Goal: Complete application form: Complete application form

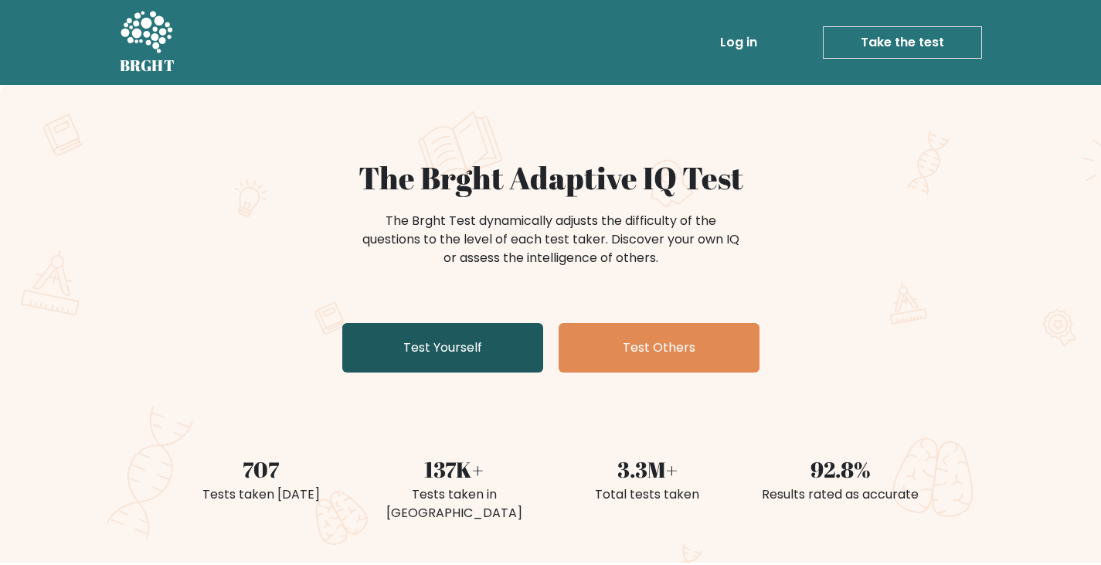
click at [492, 335] on link "Test Yourself" at bounding box center [442, 347] width 201 height 49
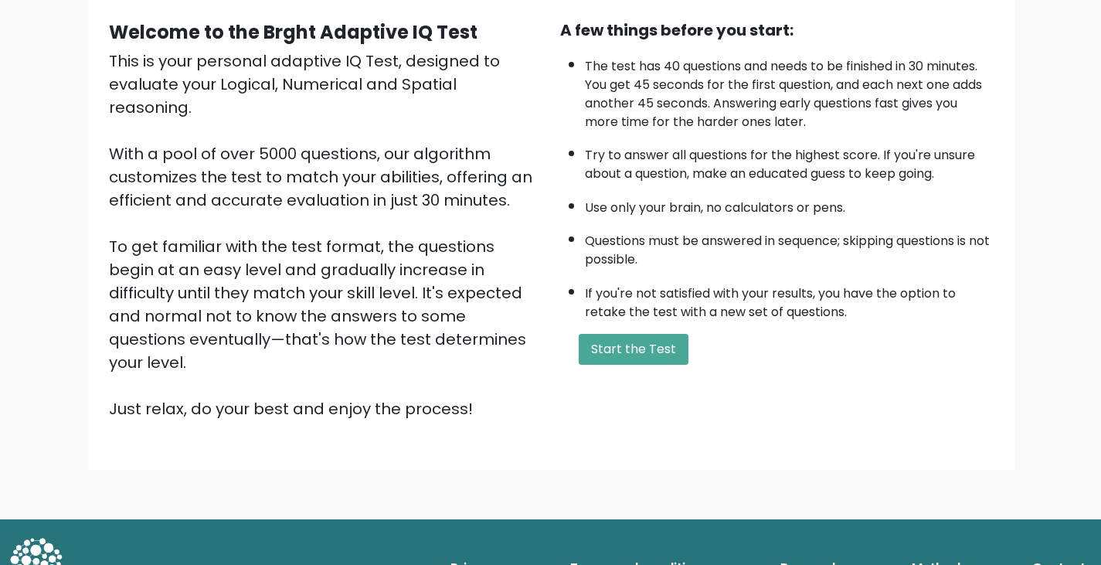
scroll to position [143, 0]
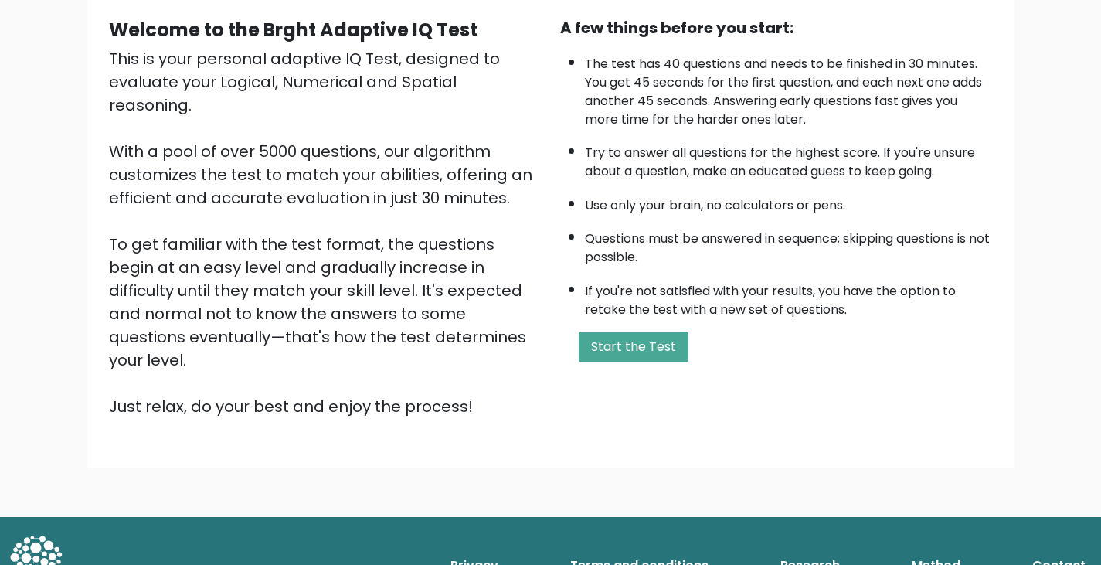
click at [618, 369] on div "A few things before you start: The test has 40 questions and needs to be finish…" at bounding box center [776, 217] width 451 height 402
click at [629, 338] on button "Start the Test" at bounding box center [634, 347] width 110 height 31
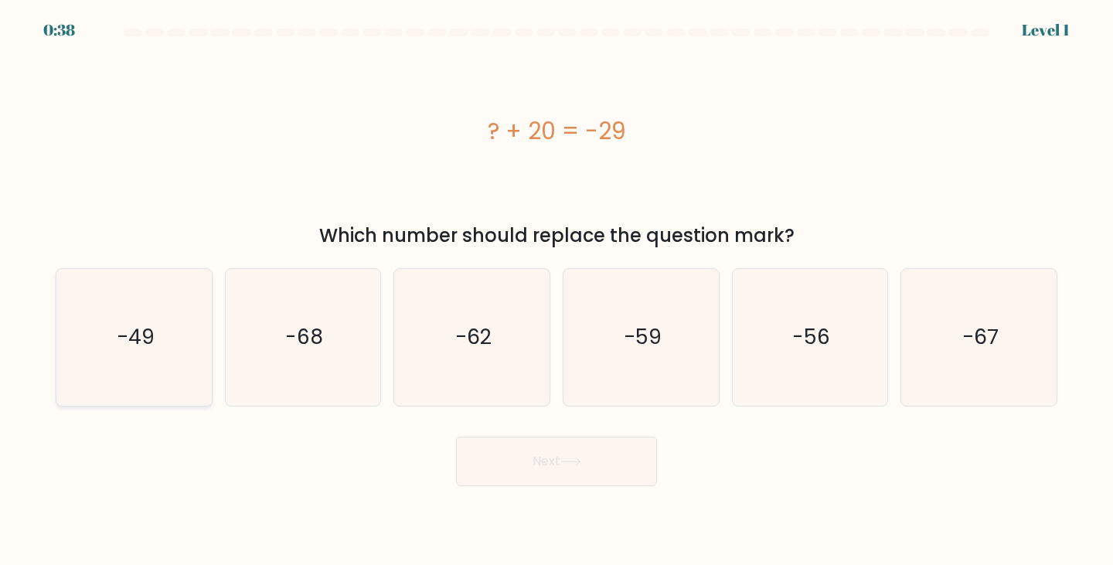
click at [144, 331] on text "-49" at bounding box center [136, 337] width 38 height 29
click at [556, 291] on input "a. -49" at bounding box center [556, 287] width 1 height 8
radio input "true"
click at [604, 469] on button "Next" at bounding box center [556, 461] width 201 height 49
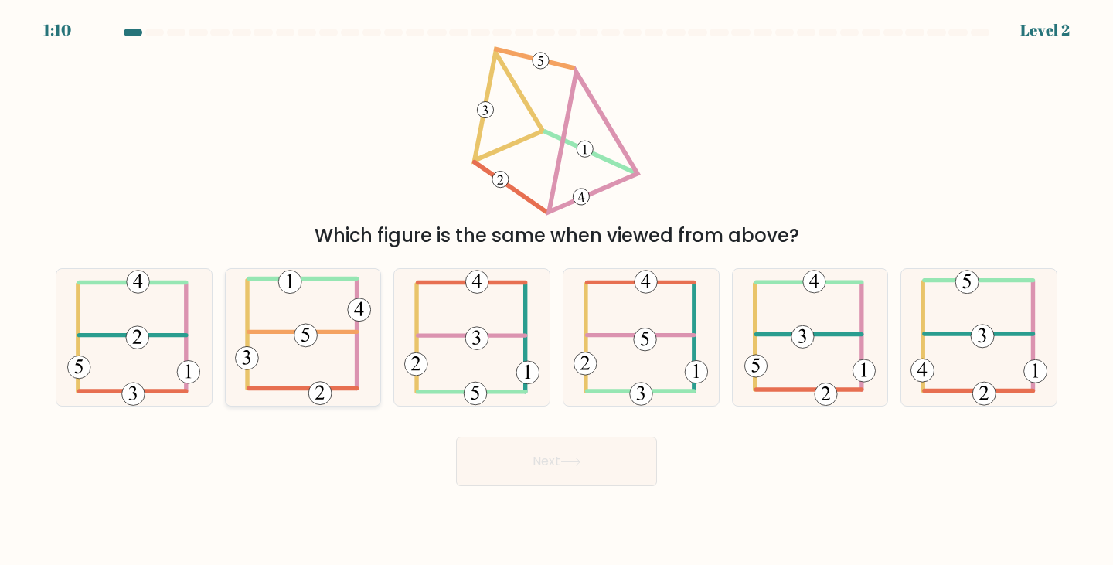
click at [351, 351] on icon at bounding box center [303, 337] width 137 height 137
click at [556, 291] on input "b." at bounding box center [556, 287] width 1 height 8
radio input "true"
click at [337, 349] on icon at bounding box center [303, 337] width 135 height 135
click at [556, 291] on input "b." at bounding box center [556, 287] width 1 height 8
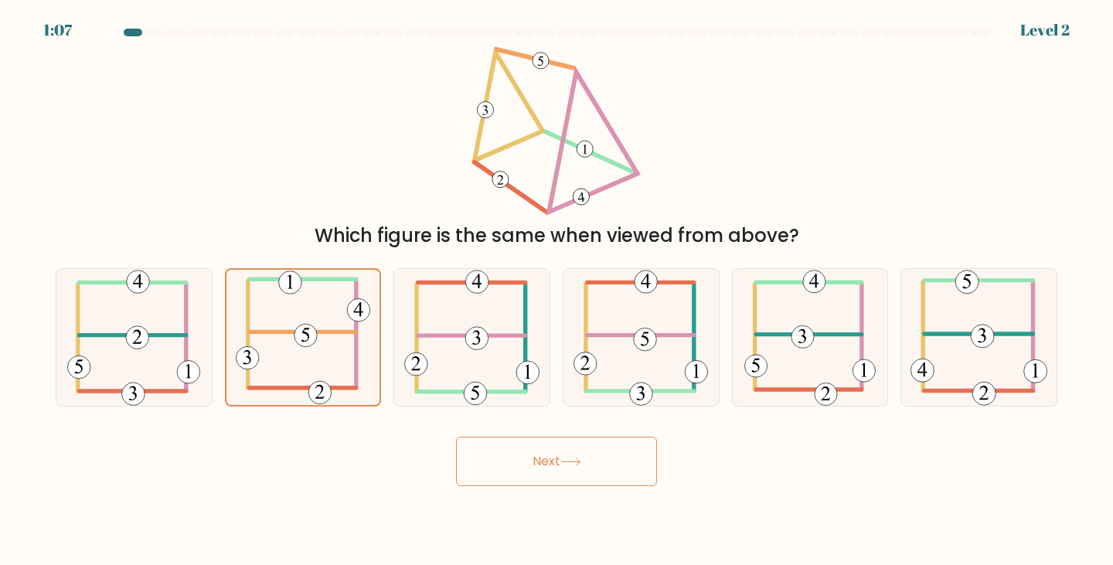
click at [482, 462] on button "Next" at bounding box center [556, 461] width 201 height 49
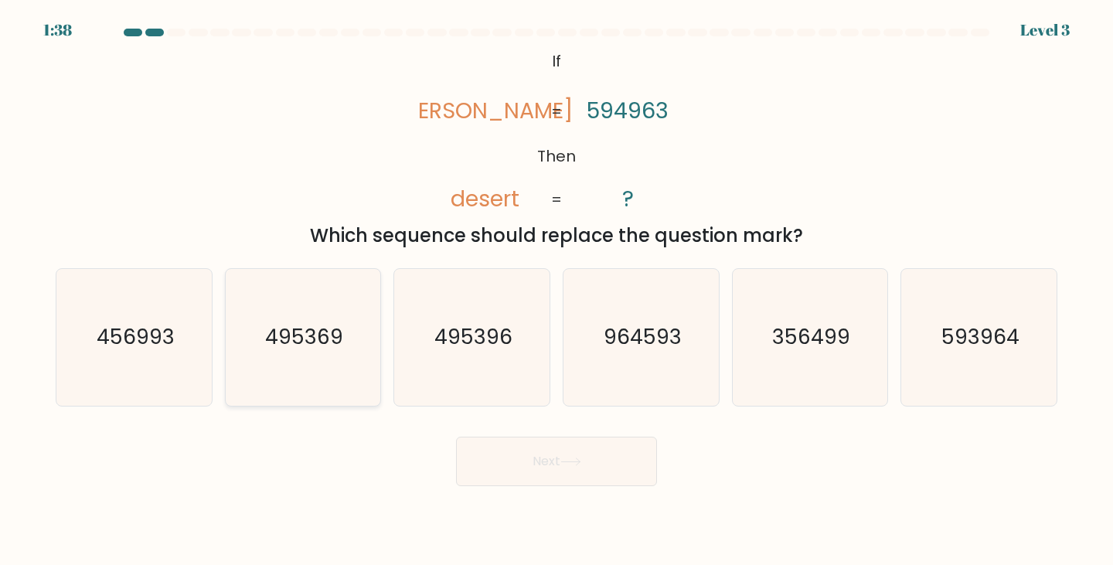
click at [325, 353] on icon "495369" at bounding box center [303, 337] width 137 height 137
click at [556, 291] on input "b. 495369" at bounding box center [556, 287] width 1 height 8
radio input "true"
click at [592, 432] on div "Next" at bounding box center [556, 455] width 1020 height 61
click at [599, 442] on button "Next" at bounding box center [556, 461] width 201 height 49
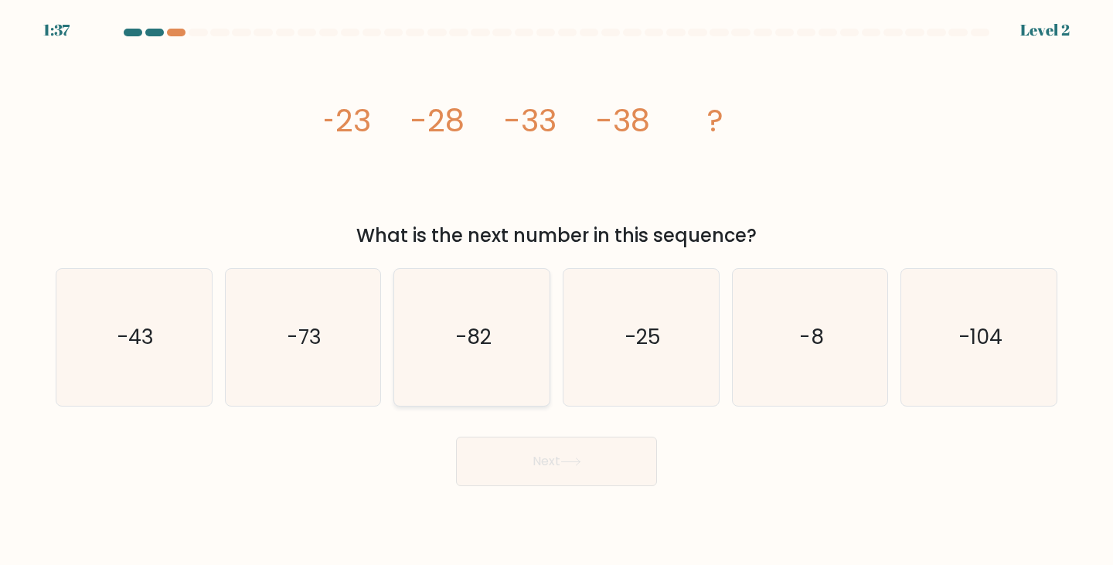
click at [453, 335] on icon "-82" at bounding box center [471, 337] width 137 height 137
click at [556, 291] on input "c. -82" at bounding box center [556, 287] width 1 height 8
radio input "true"
click at [556, 435] on div "Next" at bounding box center [556, 455] width 1020 height 61
click at [573, 454] on button "Next" at bounding box center [556, 461] width 201 height 49
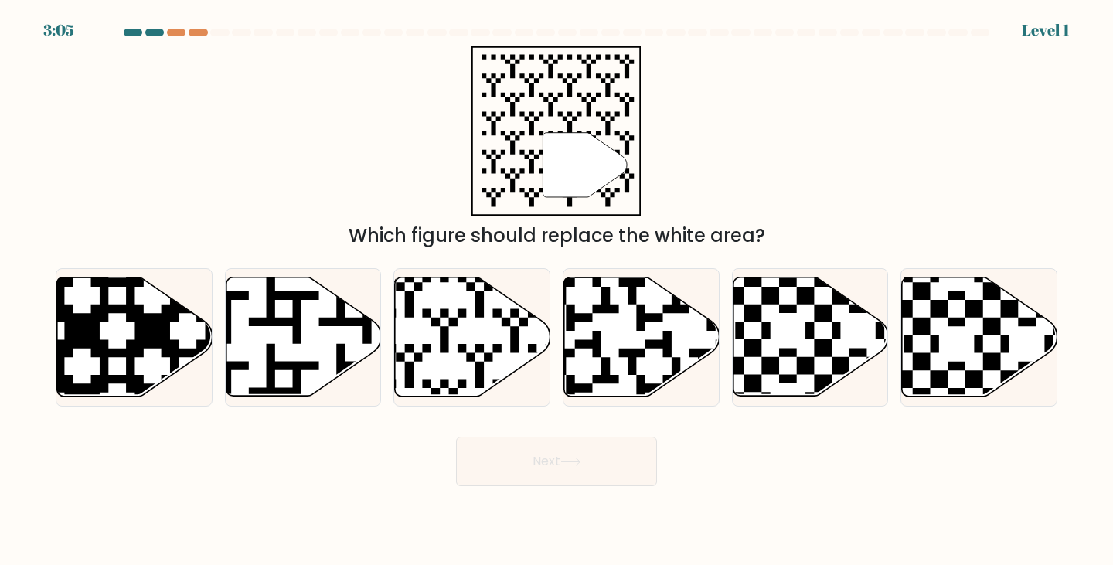
click at [611, 344] on icon at bounding box center [641, 336] width 155 height 119
click at [557, 291] on input "d." at bounding box center [556, 287] width 1 height 8
radio input "true"
click at [614, 471] on button "Next" at bounding box center [556, 461] width 201 height 49
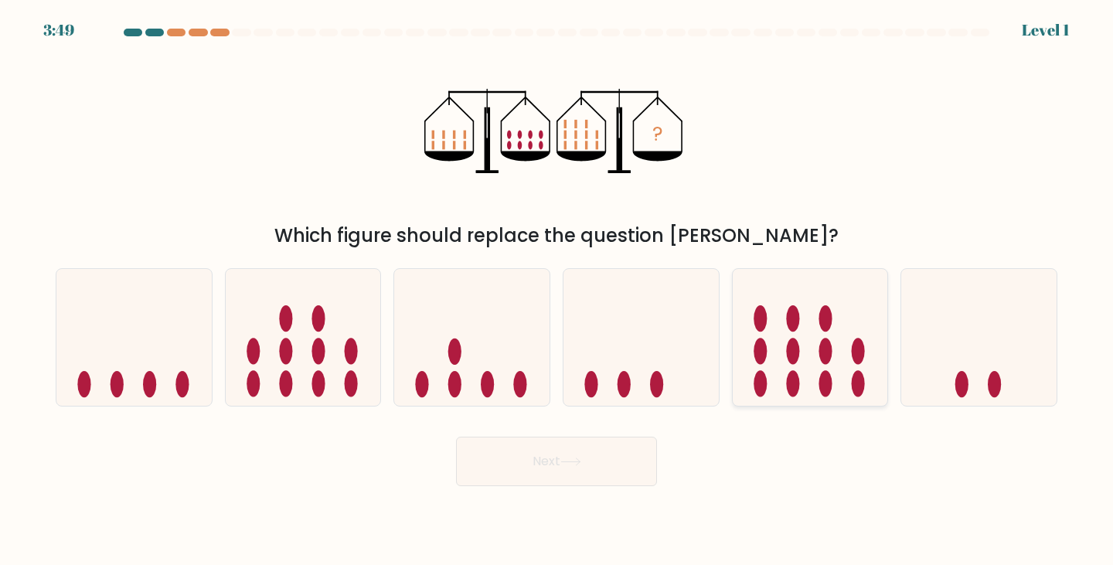
click at [744, 344] on icon at bounding box center [810, 337] width 155 height 128
click at [557, 291] on input "e." at bounding box center [556, 287] width 1 height 8
radio input "true"
click at [625, 484] on button "Next" at bounding box center [556, 461] width 201 height 49
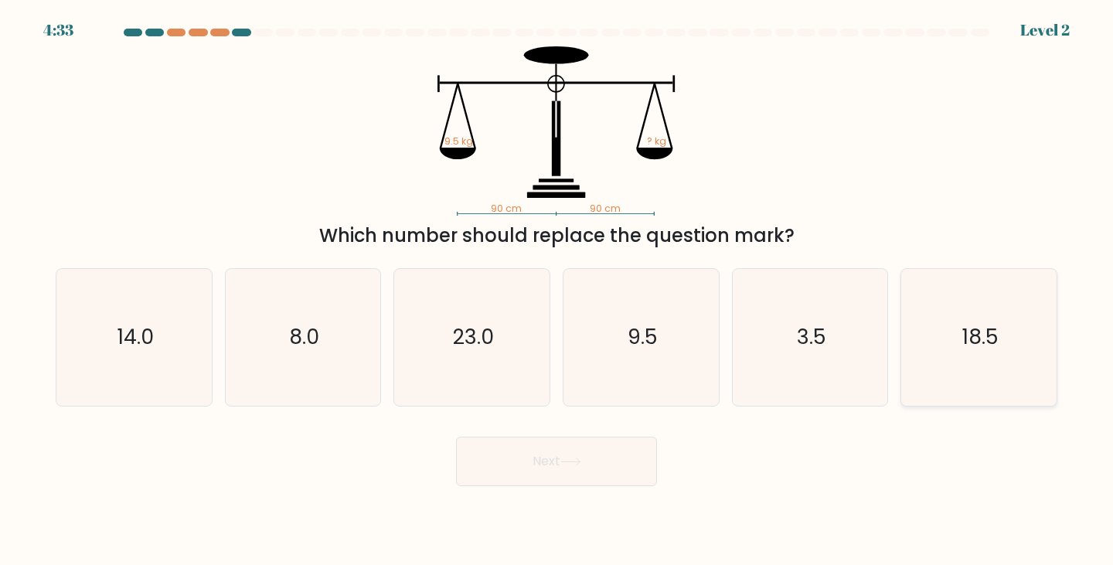
click at [952, 373] on icon "18.5" at bounding box center [978, 337] width 137 height 137
click at [557, 291] on input "f. 18.5" at bounding box center [556, 287] width 1 height 8
radio input "true"
click at [611, 461] on button "Next" at bounding box center [556, 461] width 201 height 49
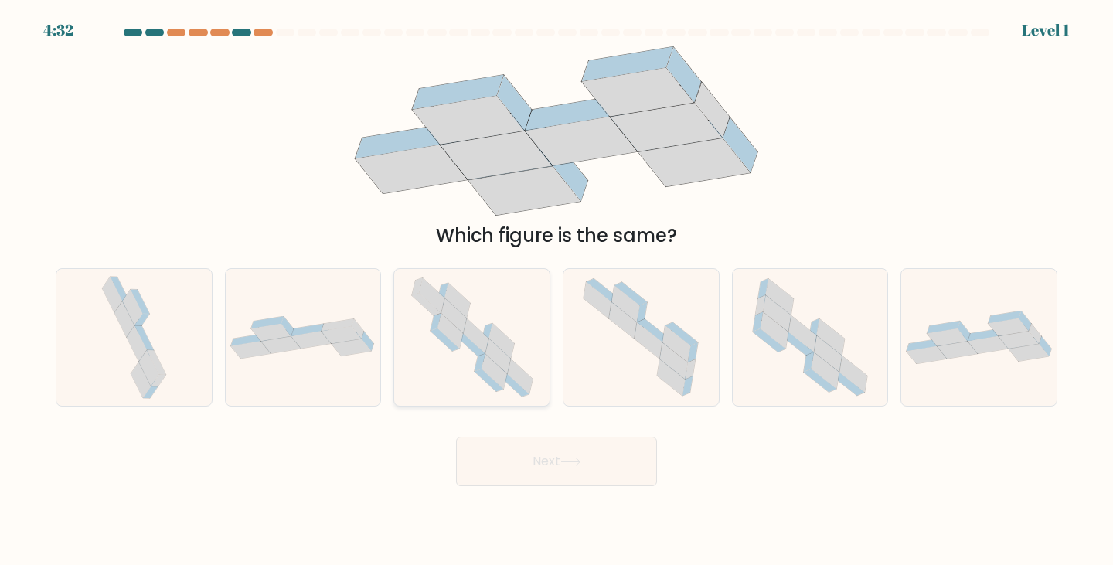
click at [495, 326] on icon at bounding box center [501, 341] width 26 height 35
click at [556, 291] on input "c." at bounding box center [556, 287] width 1 height 8
radio input "true"
click at [556, 479] on button "Next" at bounding box center [556, 461] width 201 height 49
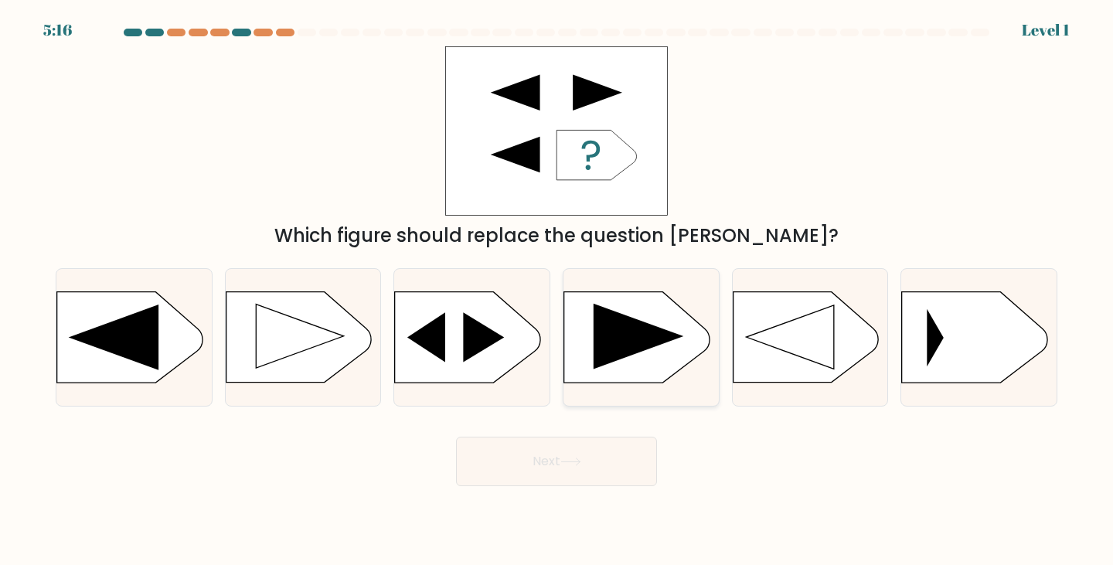
click at [628, 355] on icon at bounding box center [639, 337] width 90 height 66
click at [557, 291] on input "d." at bounding box center [556, 287] width 1 height 8
radio input "true"
click at [606, 480] on button "Next" at bounding box center [556, 461] width 201 height 49
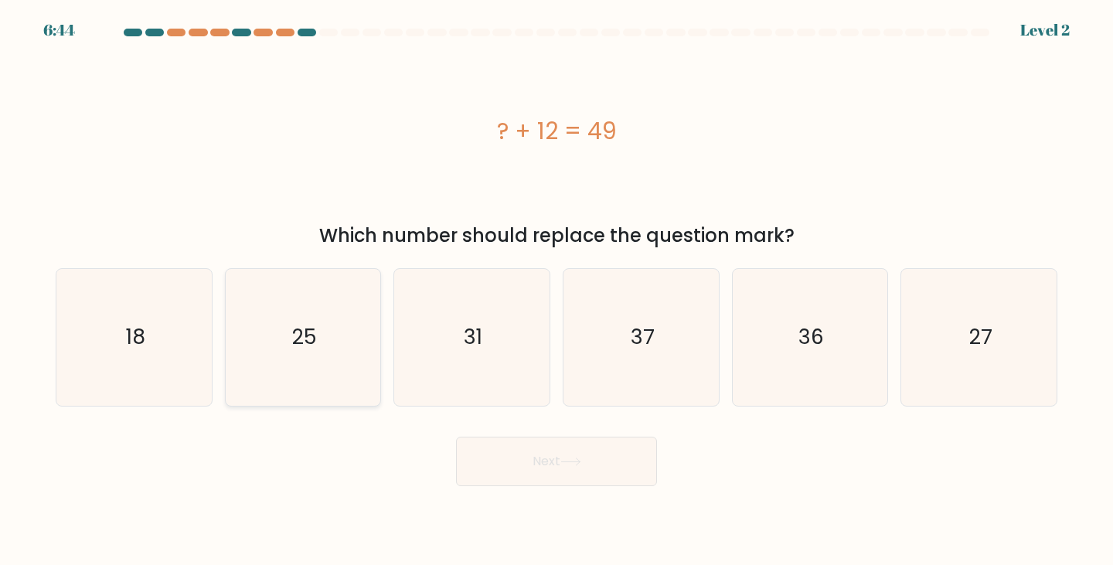
click at [327, 352] on icon "25" at bounding box center [303, 337] width 137 height 137
click at [556, 291] on input "b. 25" at bounding box center [556, 287] width 1 height 8
radio input "true"
click at [502, 481] on button "Next" at bounding box center [556, 461] width 201 height 49
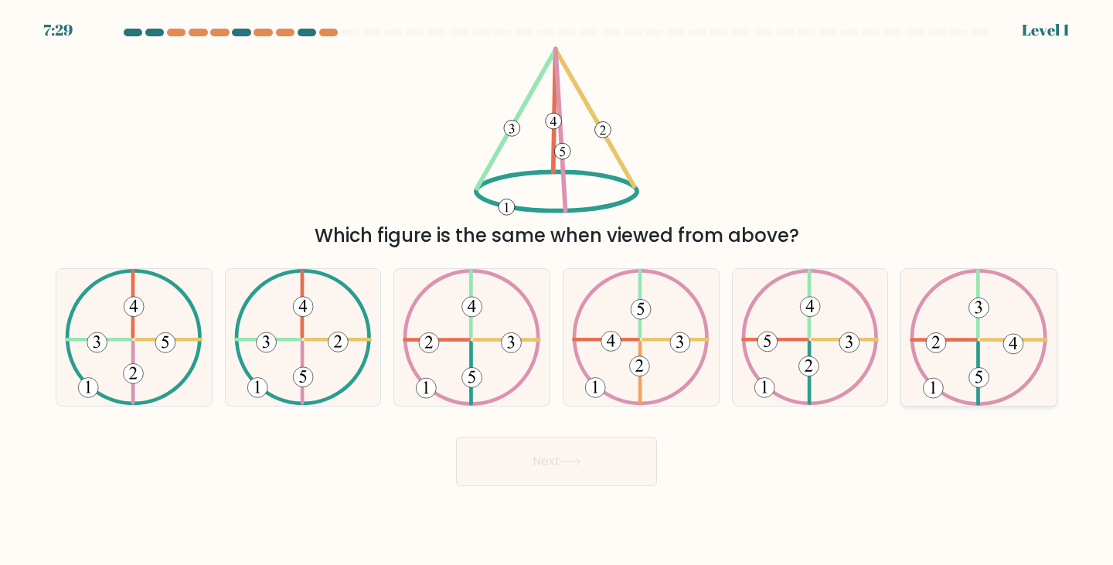
click at [947, 331] on icon at bounding box center [979, 337] width 138 height 137
click at [557, 291] on input "f." at bounding box center [556, 287] width 1 height 8
radio input "true"
click at [618, 454] on button "Next" at bounding box center [556, 461] width 201 height 49
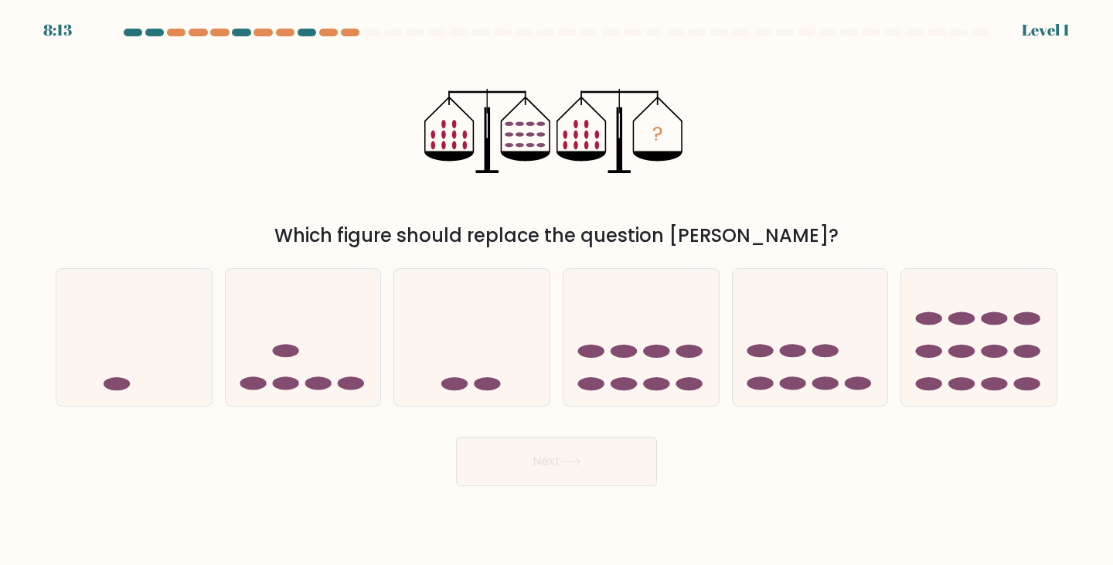
click at [898, 332] on div "f." at bounding box center [978, 337] width 169 height 138
drag, startPoint x: 686, startPoint y: 404, endPoint x: 717, endPoint y: 381, distance: 39.3
click at [689, 402] on form at bounding box center [556, 258] width 1113 height 458
click at [693, 376] on icon at bounding box center [640, 337] width 155 height 128
click at [557, 291] on input "d." at bounding box center [556, 287] width 1 height 8
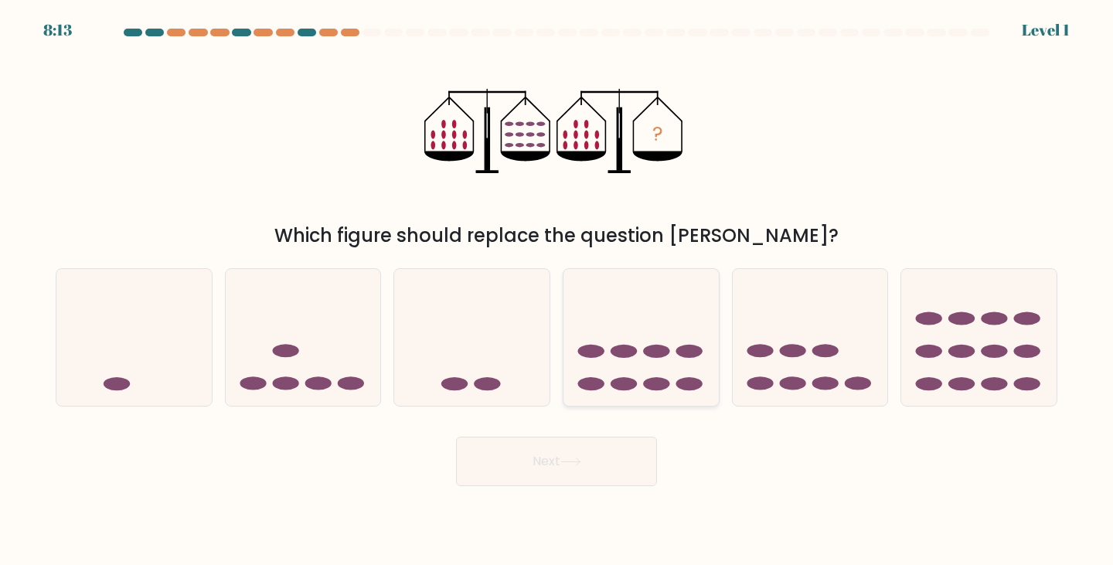
radio input "true"
click at [632, 427] on form at bounding box center [556, 258] width 1113 height 458
click at [628, 445] on div "Next" at bounding box center [556, 455] width 1020 height 61
click at [628, 445] on button "Next" at bounding box center [556, 461] width 201 height 49
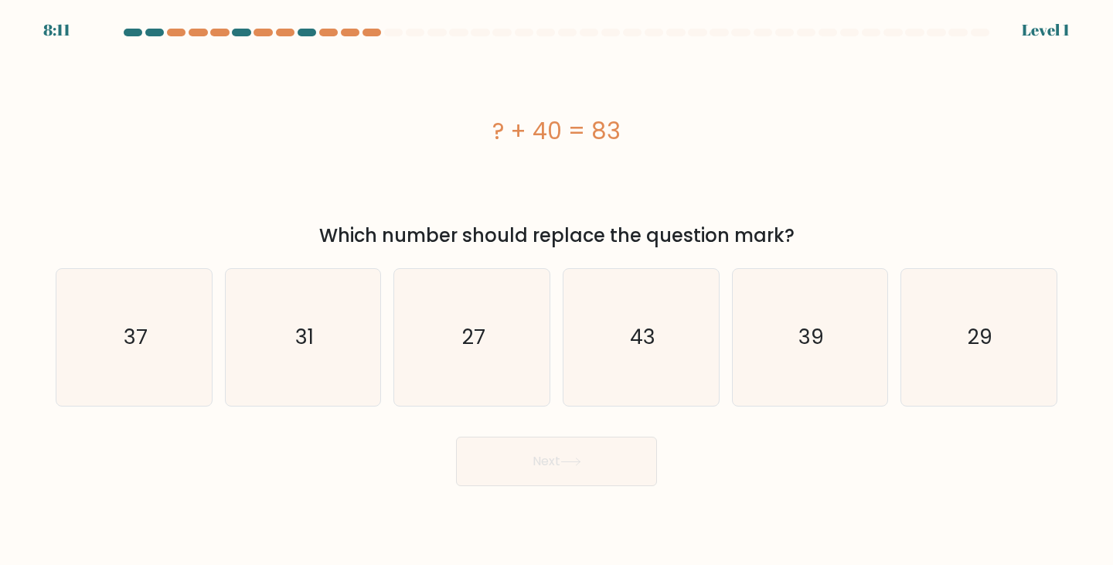
click at [645, 377] on icon "43" at bounding box center [641, 337] width 137 height 137
click at [557, 291] on input "d. 43" at bounding box center [556, 287] width 1 height 8
radio input "true"
click at [598, 455] on button "Next" at bounding box center [556, 461] width 201 height 49
click at [595, 455] on button "Next" at bounding box center [556, 461] width 201 height 49
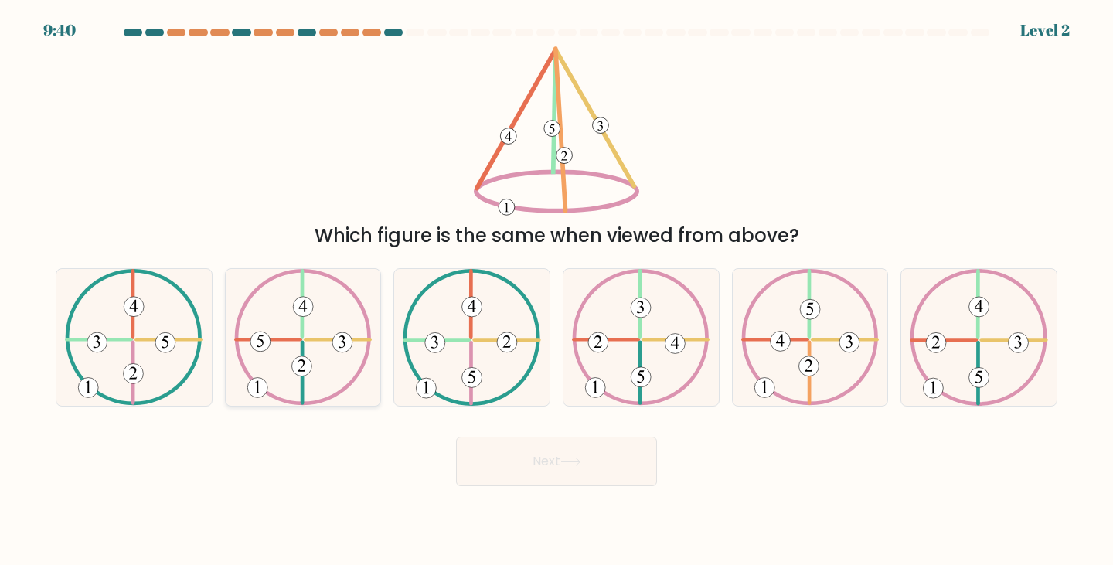
click at [379, 320] on div at bounding box center [303, 337] width 157 height 138
click at [556, 291] on input "b." at bounding box center [556, 287] width 1 height 8
radio input "true"
click at [495, 447] on button "Next" at bounding box center [556, 461] width 201 height 49
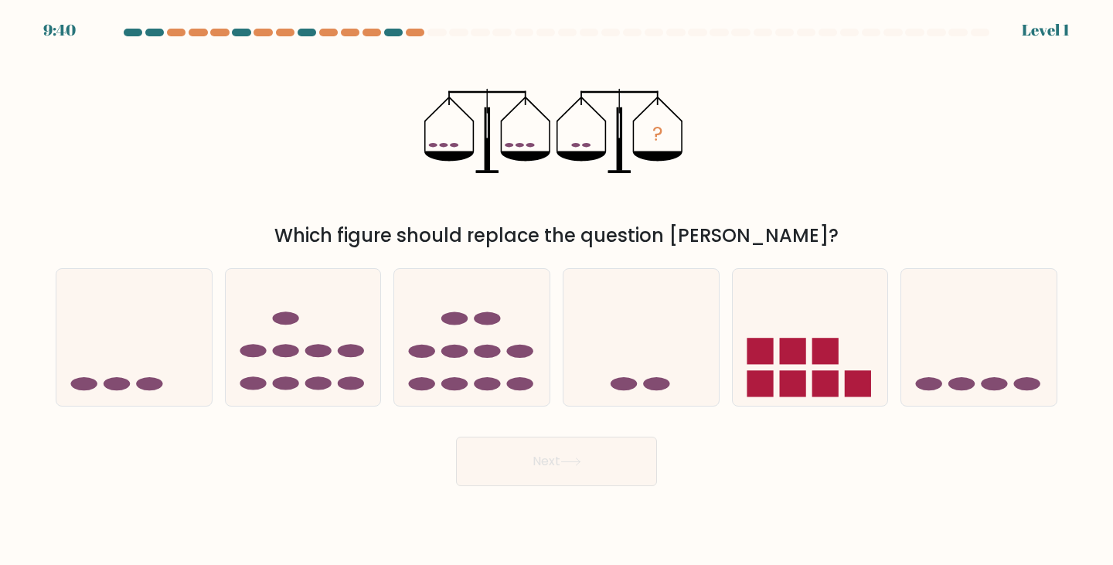
click at [499, 451] on button "Next" at bounding box center [556, 461] width 201 height 49
click at [459, 346] on ellipse at bounding box center [454, 351] width 26 height 13
click at [556, 291] on input "c." at bounding box center [556, 287] width 1 height 8
radio input "true"
drag, startPoint x: 510, startPoint y: 430, endPoint x: 512, endPoint y: 449, distance: 19.4
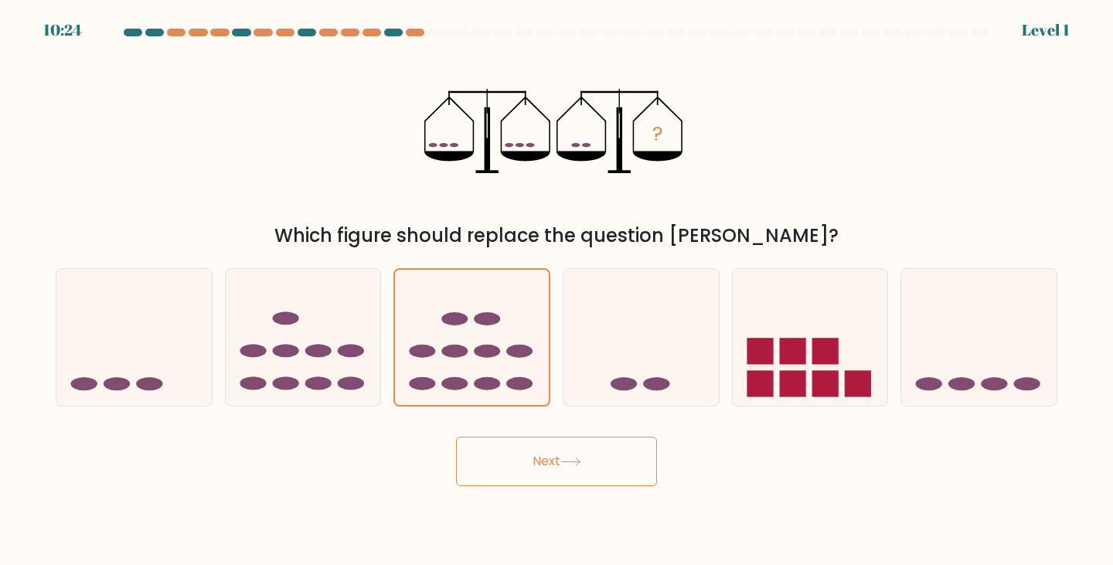
click at [511, 449] on div "Next" at bounding box center [556, 455] width 1020 height 61
click at [512, 449] on button "Next" at bounding box center [556, 461] width 201 height 49
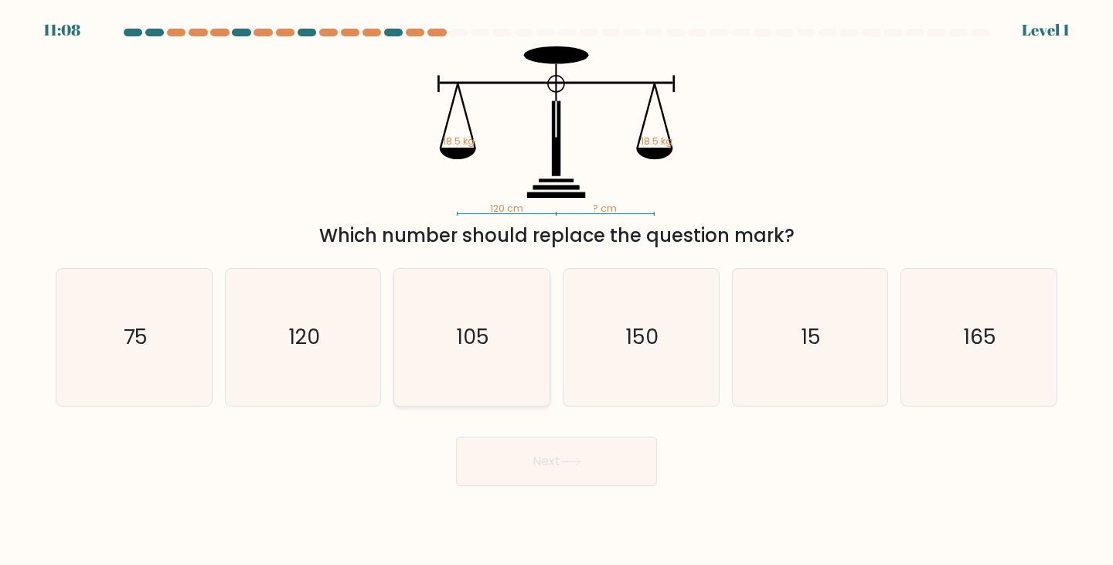
drag, startPoint x: 488, startPoint y: 346, endPoint x: 499, endPoint y: 360, distance: 17.6
click at [490, 349] on icon "105" at bounding box center [471, 337] width 137 height 137
click at [556, 291] on input "c. 105" at bounding box center [556, 287] width 1 height 8
radio input "true"
click at [567, 456] on button "Next" at bounding box center [556, 461] width 201 height 49
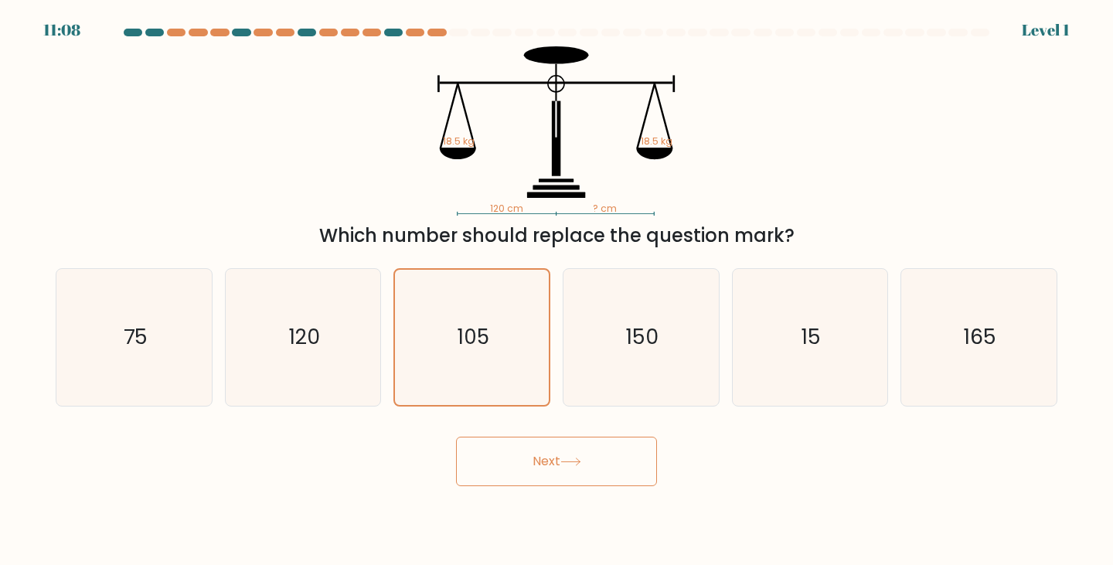
click at [567, 454] on button "Next" at bounding box center [556, 461] width 201 height 49
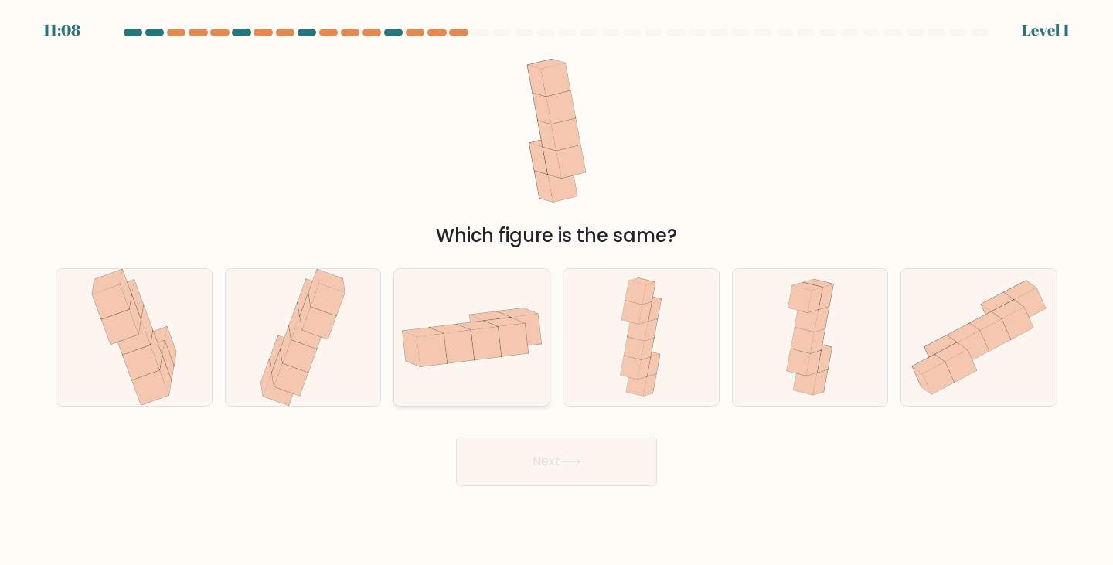
click at [516, 322] on icon at bounding box center [505, 322] width 40 height 9
click at [556, 291] on input "c." at bounding box center [556, 287] width 1 height 8
radio input "true"
drag, startPoint x: 564, startPoint y: 420, endPoint x: 567, endPoint y: 430, distance: 9.6
click at [567, 430] on form at bounding box center [556, 258] width 1113 height 458
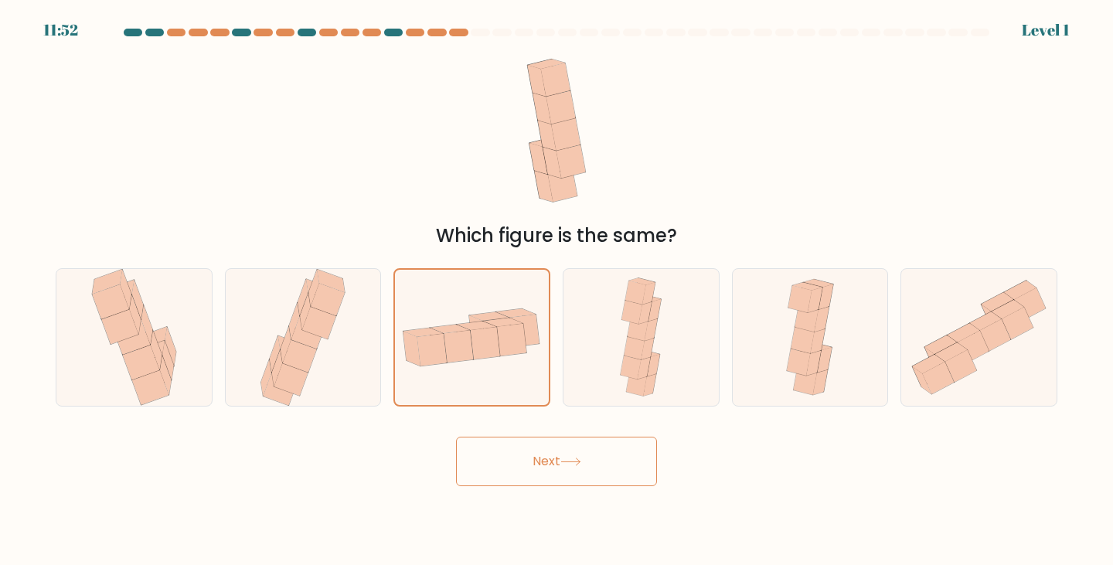
click at [567, 430] on div "Next" at bounding box center [556, 455] width 1020 height 61
click at [569, 451] on button "Next" at bounding box center [556, 461] width 201 height 49
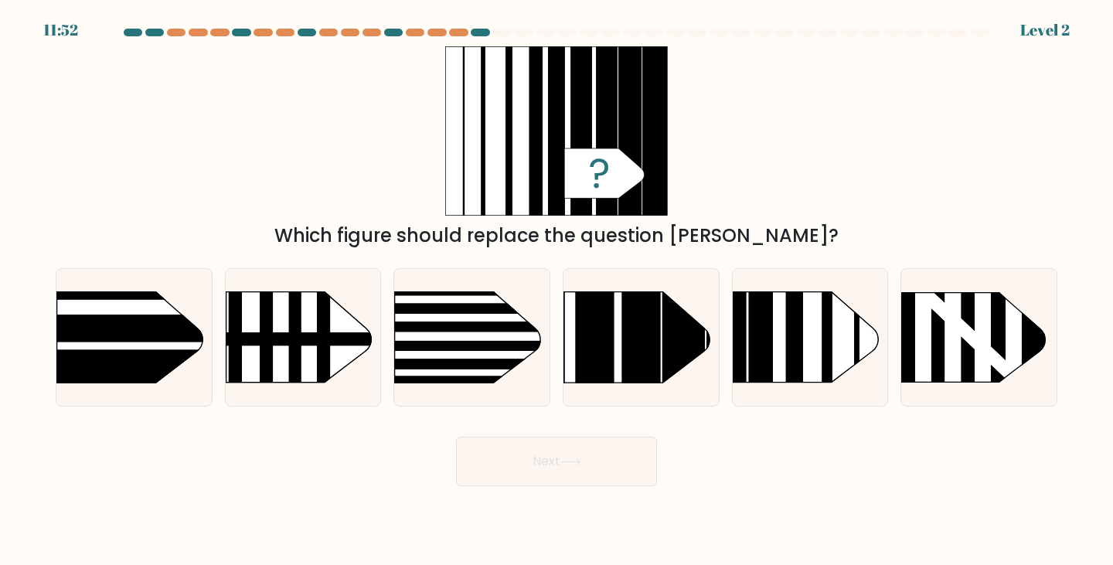
click at [513, 330] on rect at bounding box center [373, 327] width 405 height 10
click at [556, 291] on input "c." at bounding box center [556, 287] width 1 height 8
radio input "true"
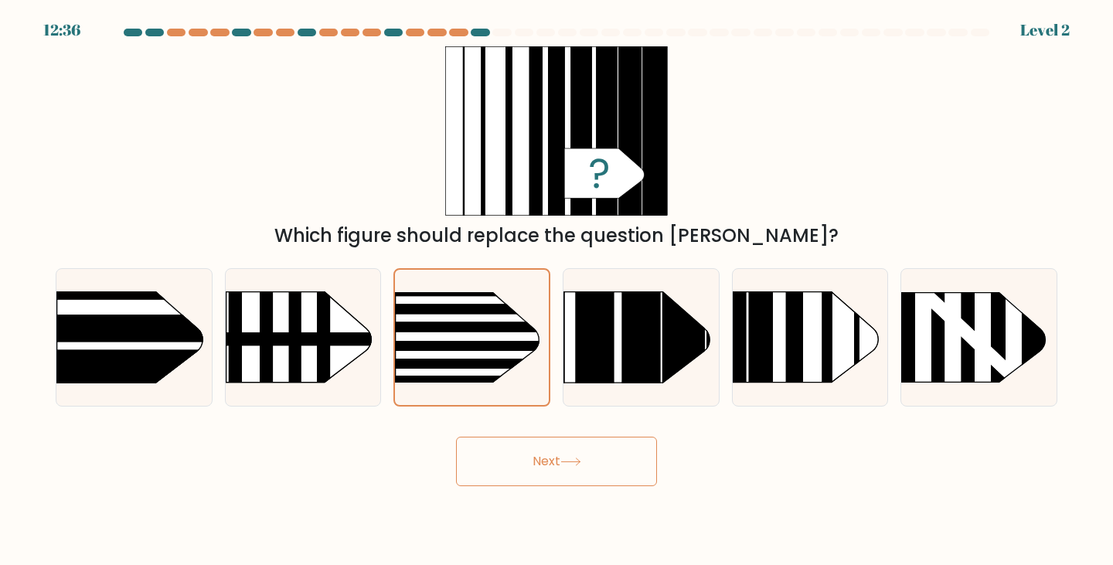
click at [577, 472] on button "Next" at bounding box center [556, 461] width 201 height 49
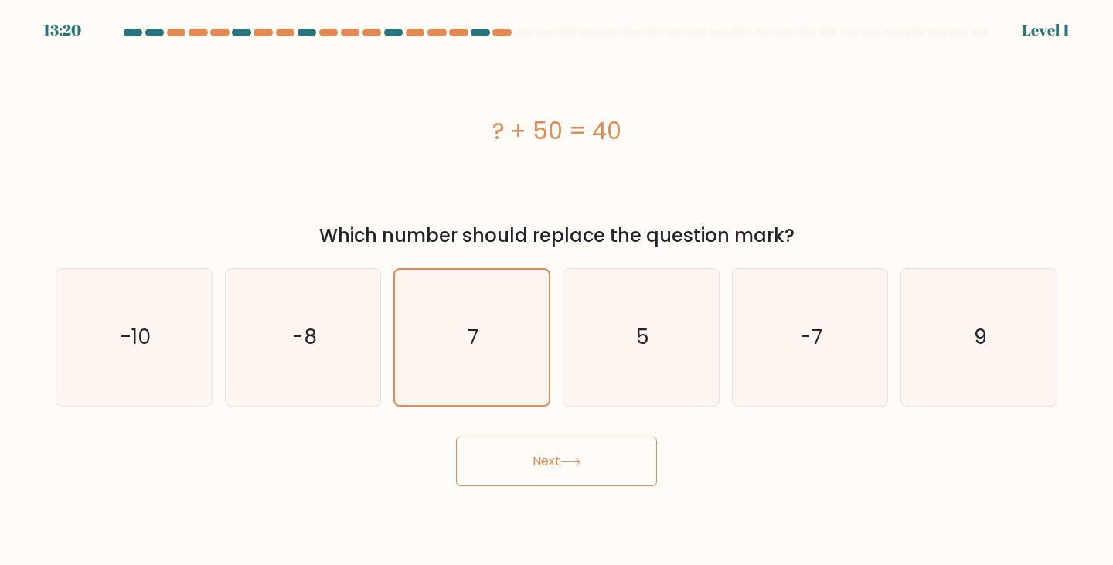
click at [578, 453] on button "Next" at bounding box center [556, 461] width 201 height 49
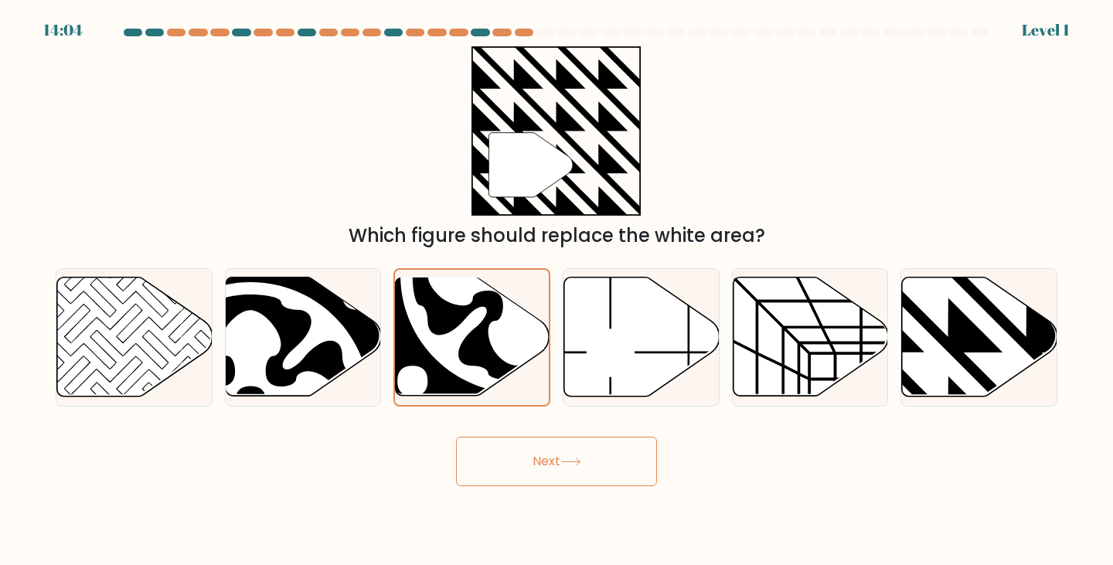
click at [568, 458] on icon at bounding box center [570, 462] width 21 height 9
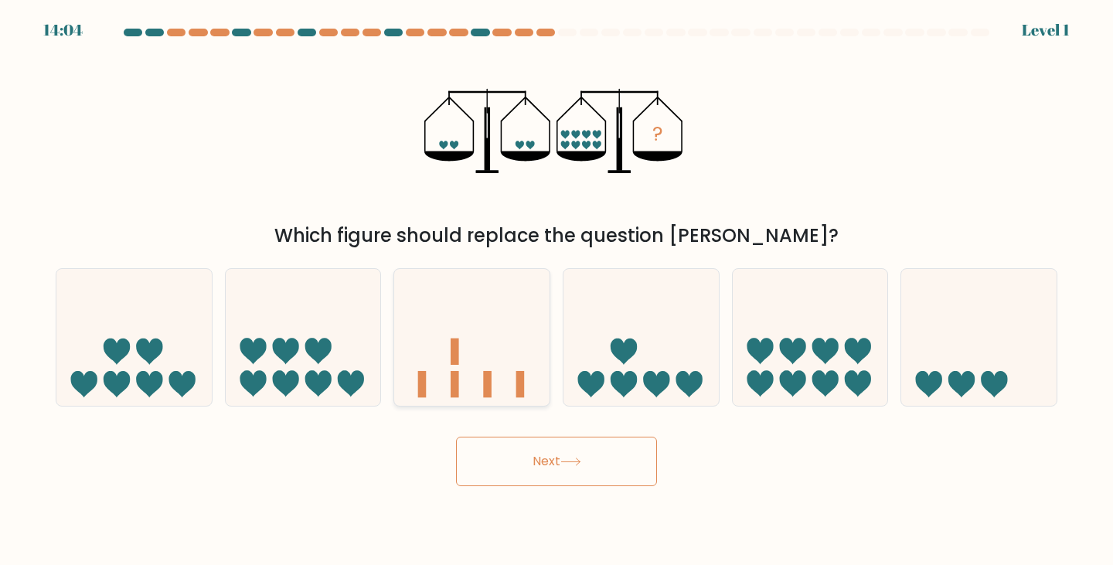
click at [493, 335] on icon at bounding box center [471, 337] width 155 height 128
click at [556, 291] on input "c." at bounding box center [556, 287] width 1 height 8
radio input "true"
click at [559, 454] on button "Next" at bounding box center [556, 461] width 201 height 49
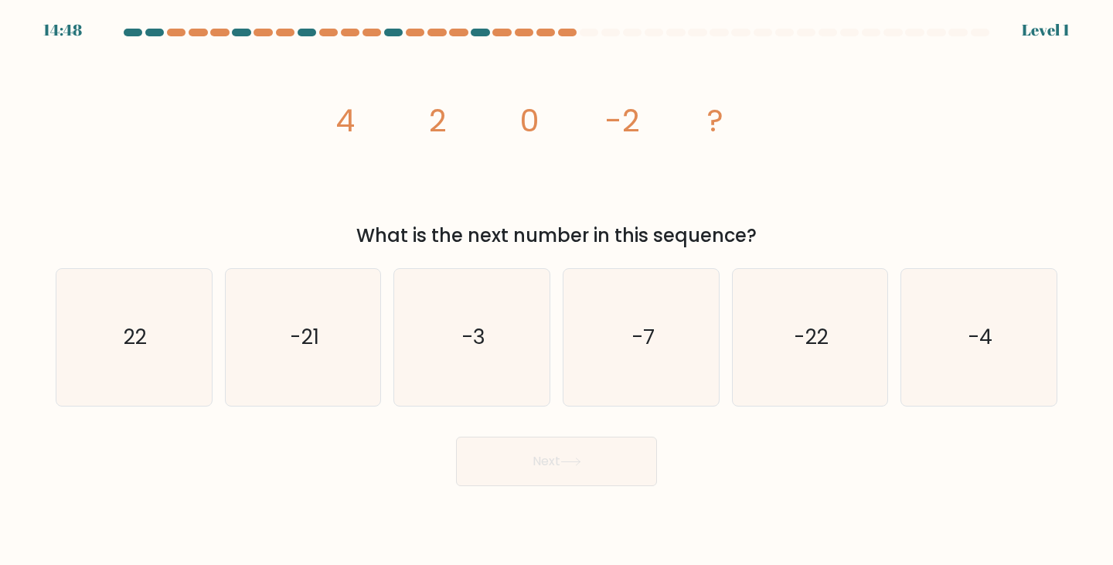
click at [488, 345] on icon "-3" at bounding box center [471, 337] width 137 height 137
click at [556, 291] on input "c. -3" at bounding box center [556, 287] width 1 height 8
radio input "true"
click at [587, 459] on button "Next" at bounding box center [556, 461] width 201 height 49
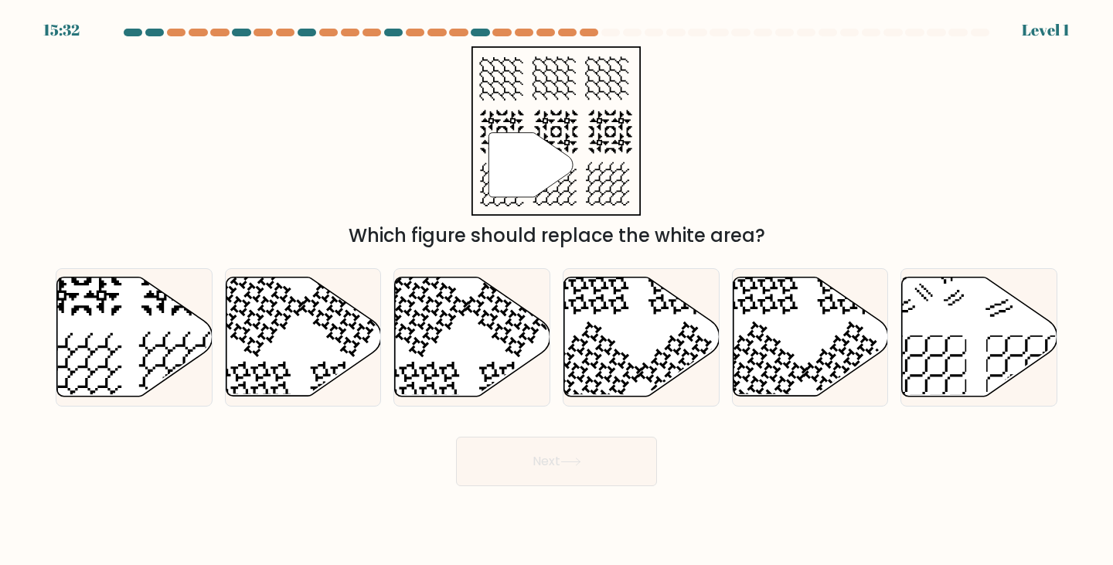
click at [584, 451] on button "Next" at bounding box center [556, 461] width 201 height 49
click at [519, 348] on icon at bounding box center [472, 336] width 155 height 119
click at [556, 291] on input "c." at bounding box center [556, 287] width 1 height 8
radio input "true"
click at [578, 458] on icon at bounding box center [570, 462] width 21 height 9
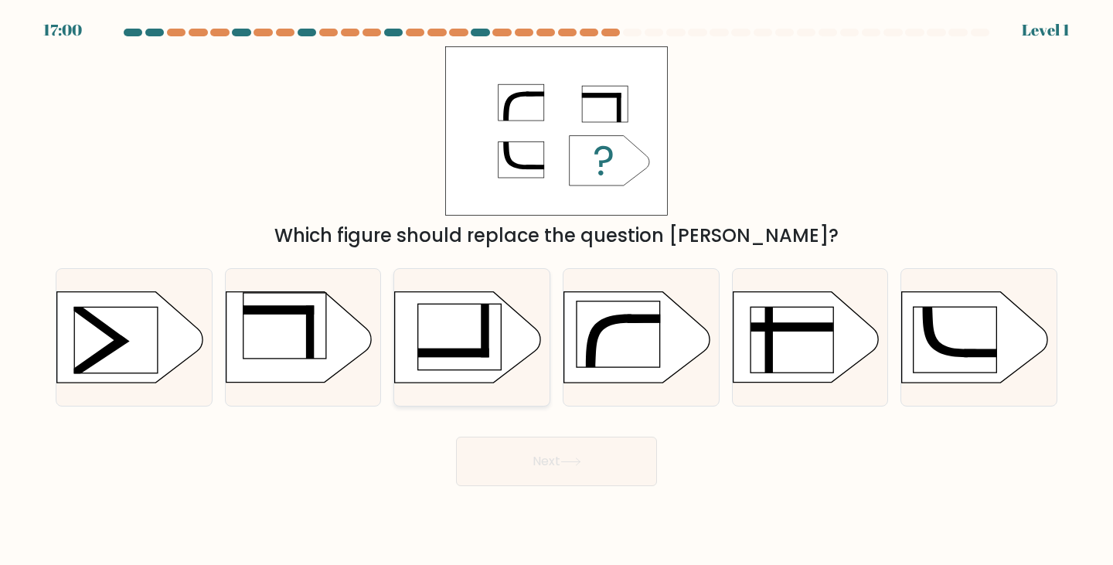
click at [450, 308] on rect at bounding box center [459, 338] width 83 height 66
click at [556, 291] on input "c." at bounding box center [556, 287] width 1 height 8
radio input "true"
click at [579, 473] on button "Next" at bounding box center [556, 461] width 201 height 49
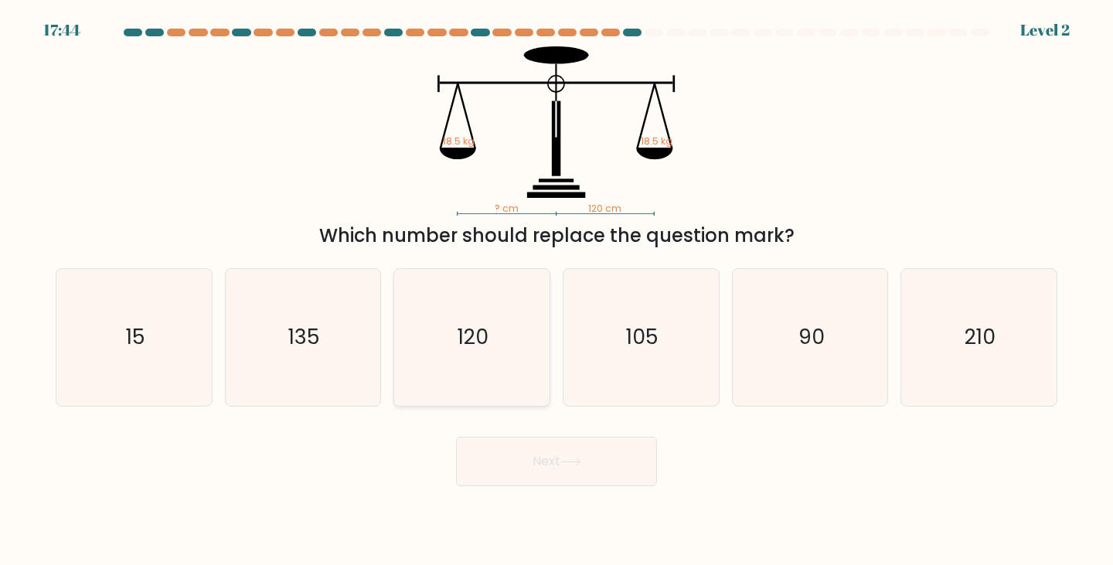
click at [451, 315] on icon "120" at bounding box center [471, 337] width 137 height 137
click at [556, 291] on input "c. 120" at bounding box center [556, 287] width 1 height 8
radio input "true"
click at [539, 465] on button "Next" at bounding box center [556, 461] width 201 height 49
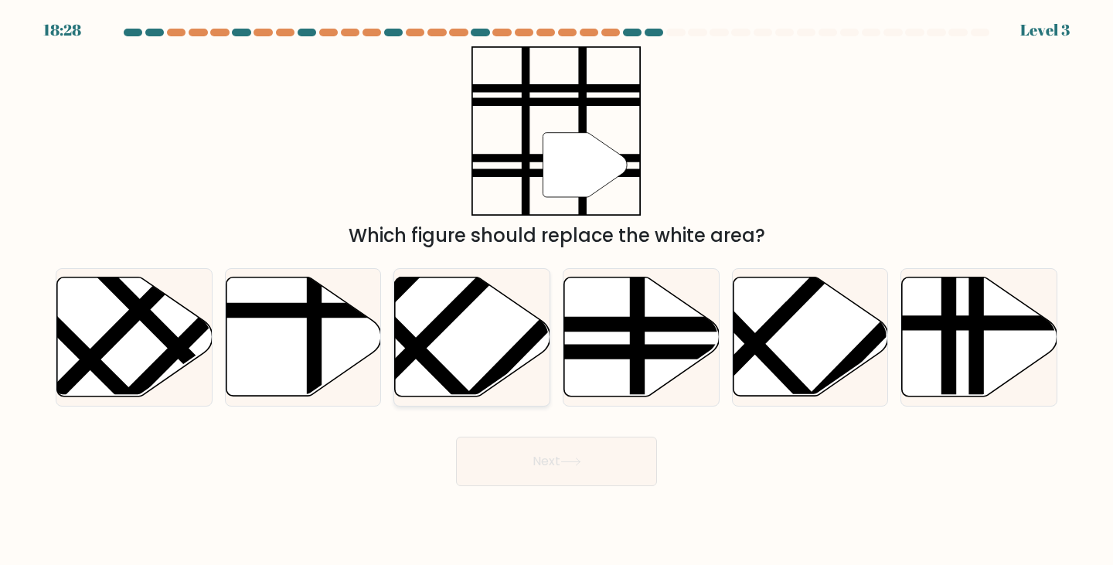
click at [493, 348] on icon at bounding box center [472, 336] width 155 height 119
click at [556, 291] on input "c." at bounding box center [556, 287] width 1 height 8
radio input "true"
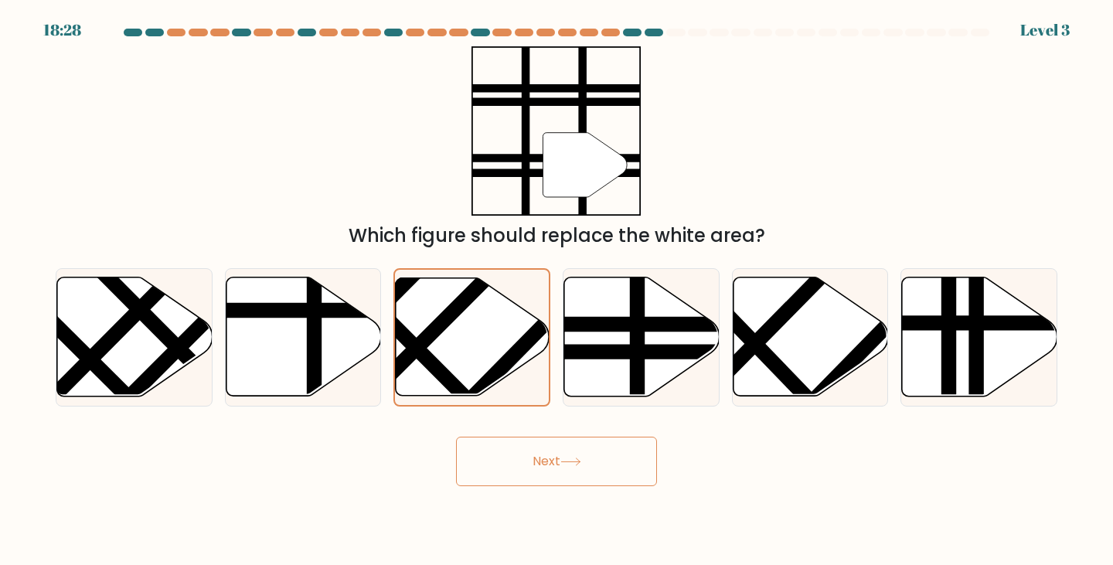
click at [546, 464] on button "Next" at bounding box center [556, 461] width 201 height 49
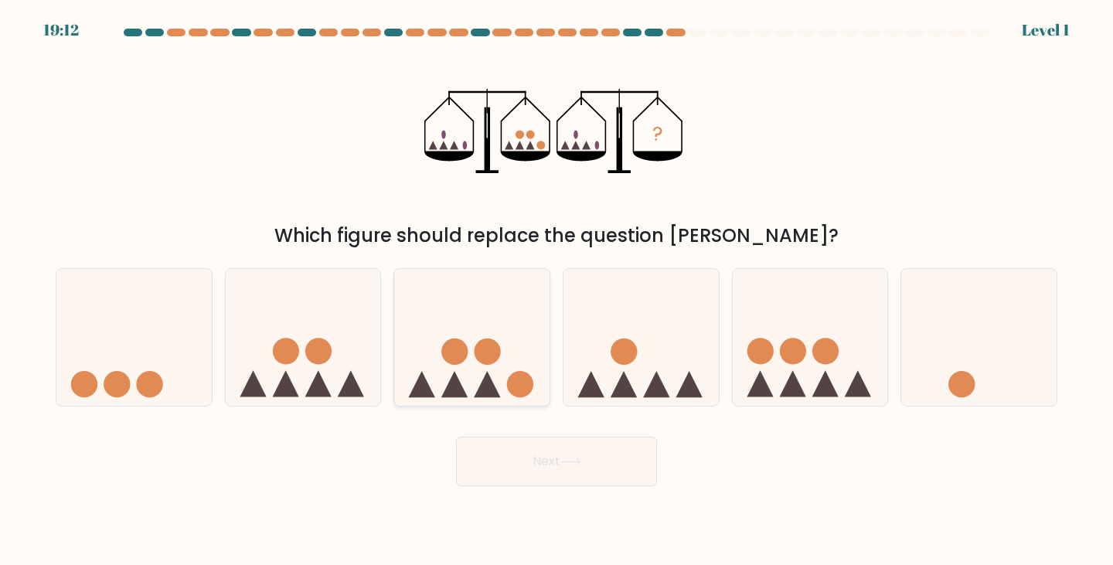
click at [495, 355] on circle at bounding box center [488, 352] width 26 height 26
click at [556, 291] on input "c." at bounding box center [556, 287] width 1 height 8
radio input "true"
click at [543, 471] on button "Next" at bounding box center [556, 461] width 201 height 49
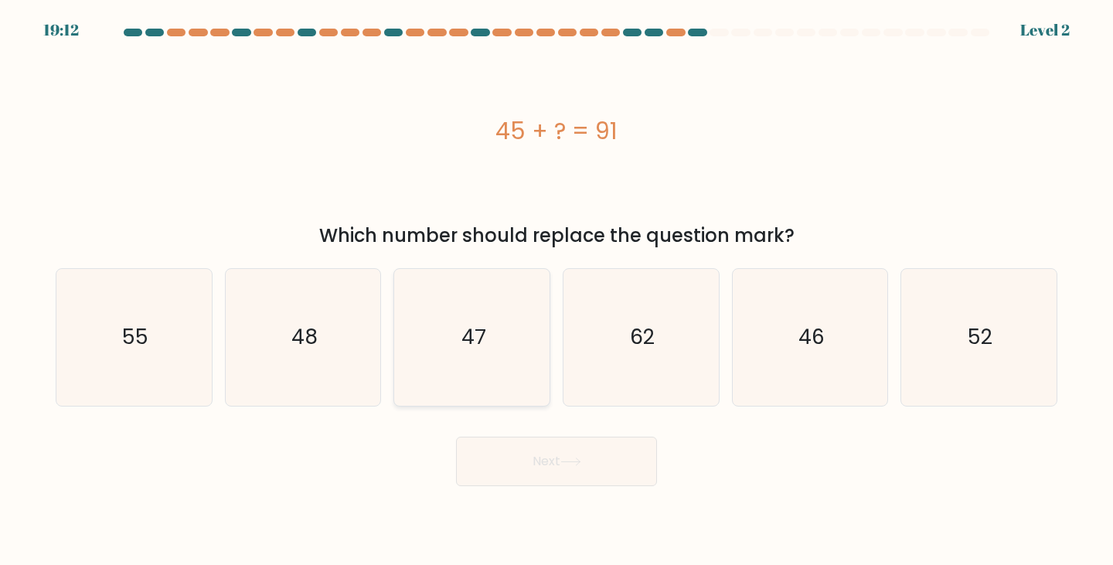
click at [492, 370] on icon "47" at bounding box center [471, 337] width 137 height 137
click at [556, 291] on input "c. 47" at bounding box center [556, 287] width 1 height 8
radio input "true"
click at [576, 477] on button "Next" at bounding box center [556, 461] width 201 height 49
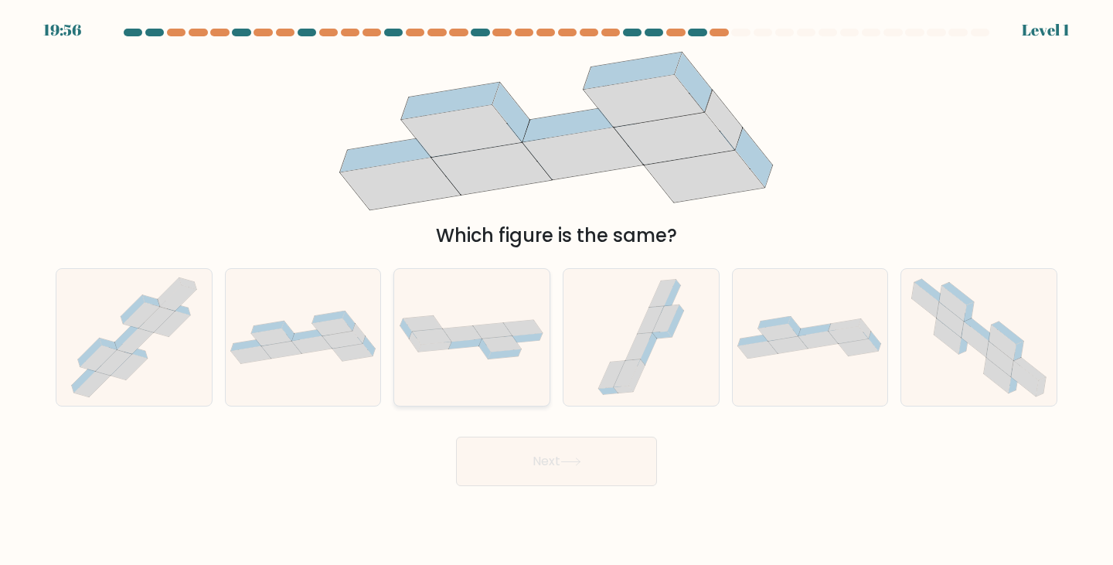
click at [485, 330] on icon at bounding box center [493, 331] width 39 height 16
click at [556, 291] on input "c." at bounding box center [556, 287] width 1 height 8
radio input "true"
click at [541, 466] on button "Next" at bounding box center [556, 461] width 201 height 49
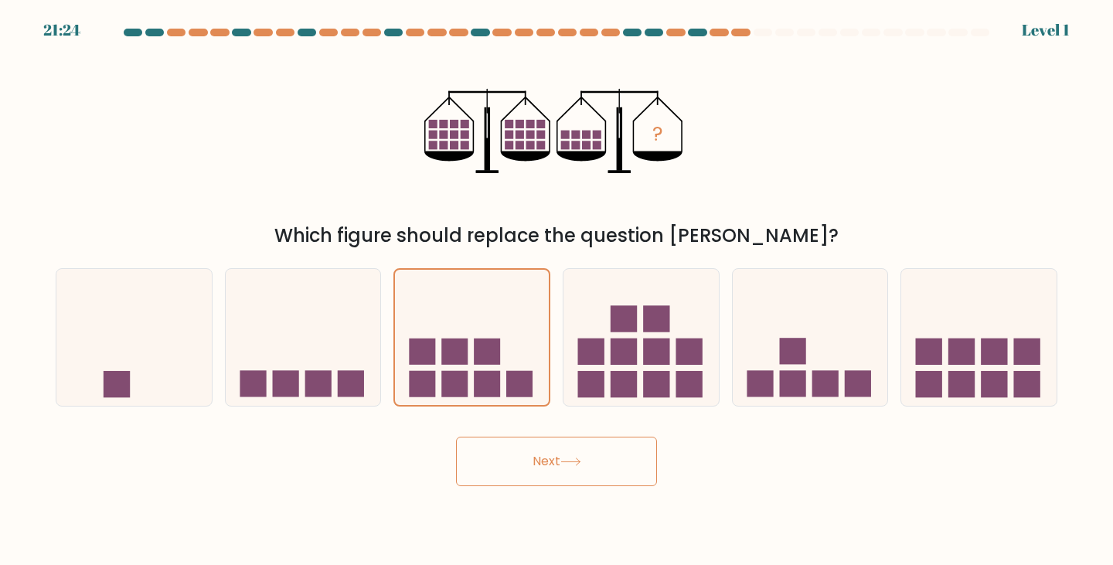
click at [556, 478] on button "Next" at bounding box center [556, 461] width 201 height 49
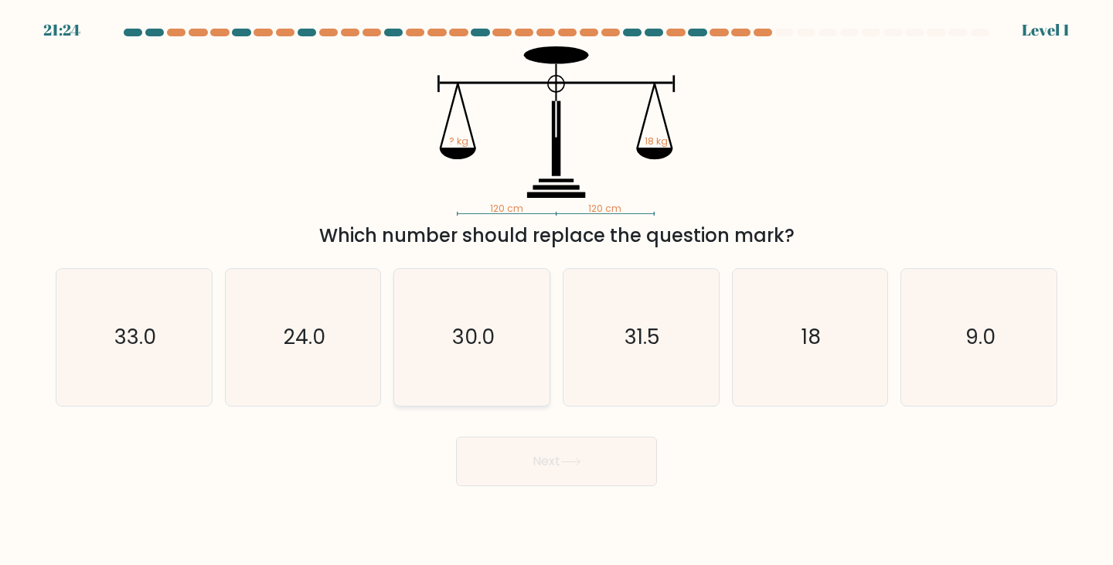
click at [476, 350] on text "30.0" at bounding box center [473, 337] width 43 height 29
click at [556, 291] on input "c. 30.0" at bounding box center [556, 287] width 1 height 8
radio input "true"
click at [519, 445] on button "Next" at bounding box center [556, 461] width 201 height 49
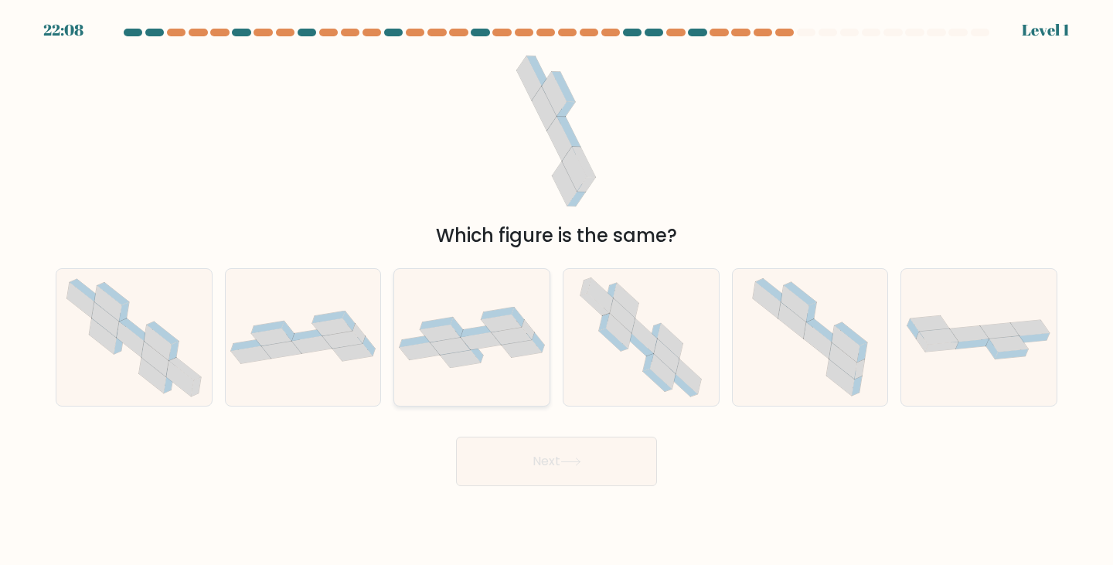
click at [450, 341] on icon at bounding box center [450, 347] width 40 height 18
click at [556, 291] on input "c." at bounding box center [556, 287] width 1 height 8
radio input "true"
click at [510, 437] on button "Next" at bounding box center [556, 461] width 201 height 49
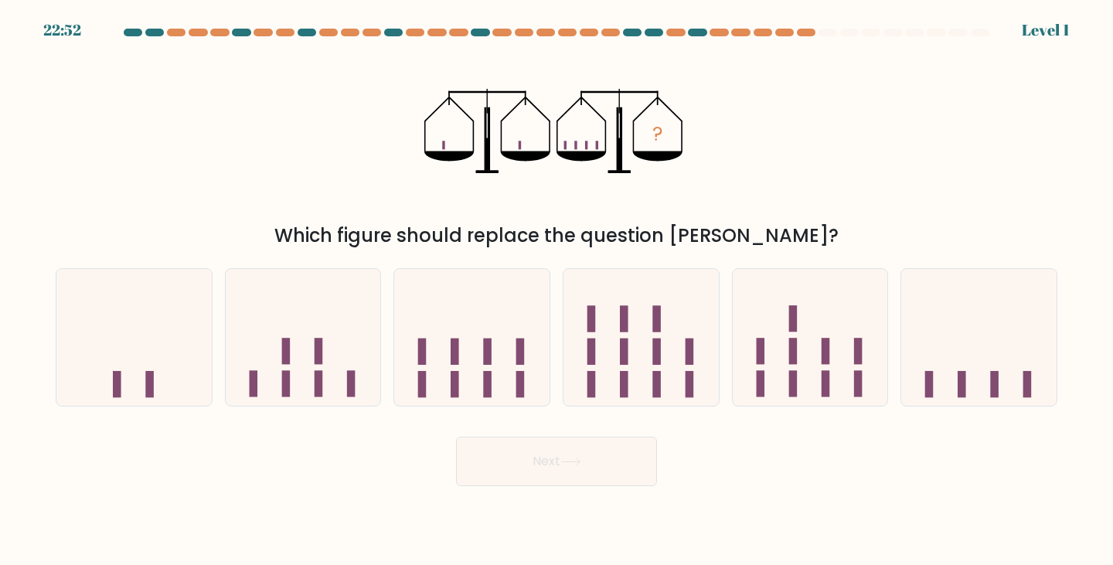
click at [475, 354] on icon at bounding box center [471, 337] width 155 height 128
click at [556, 291] on input "c." at bounding box center [556, 287] width 1 height 8
radio input "true"
click at [542, 467] on button "Next" at bounding box center [556, 461] width 201 height 49
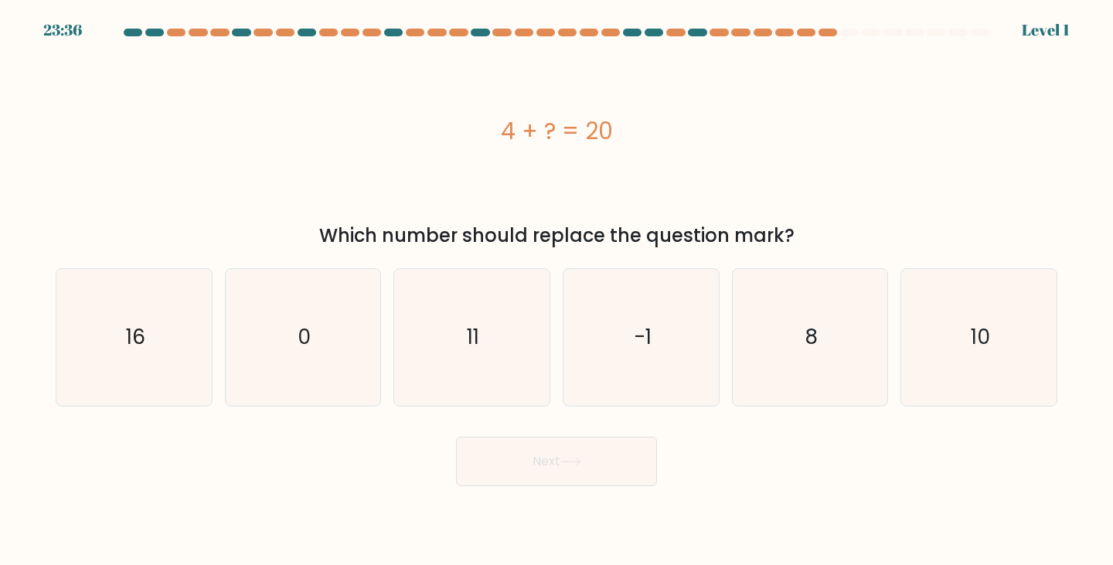
click at [488, 356] on icon "11" at bounding box center [471, 337] width 137 height 137
click at [556, 291] on input "c. 11" at bounding box center [556, 287] width 1 height 8
radio input "true"
click at [563, 451] on button "Next" at bounding box center [556, 461] width 201 height 49
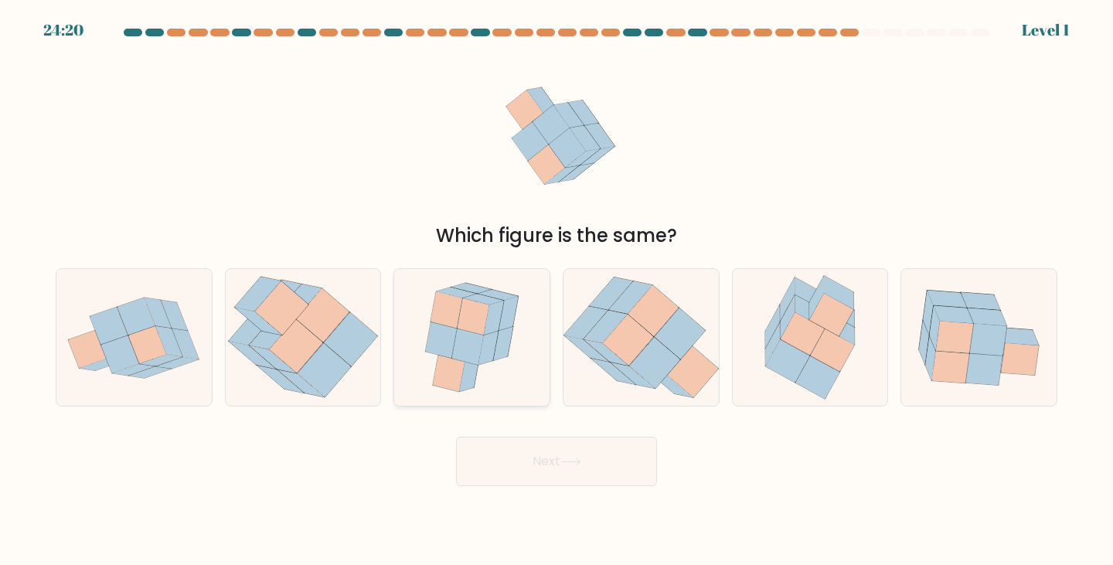
click at [516, 375] on icon at bounding box center [472, 337] width 114 height 137
click at [556, 291] on input "c." at bounding box center [556, 287] width 1 height 8
radio input "true"
click at [569, 445] on button "Next" at bounding box center [556, 461] width 201 height 49
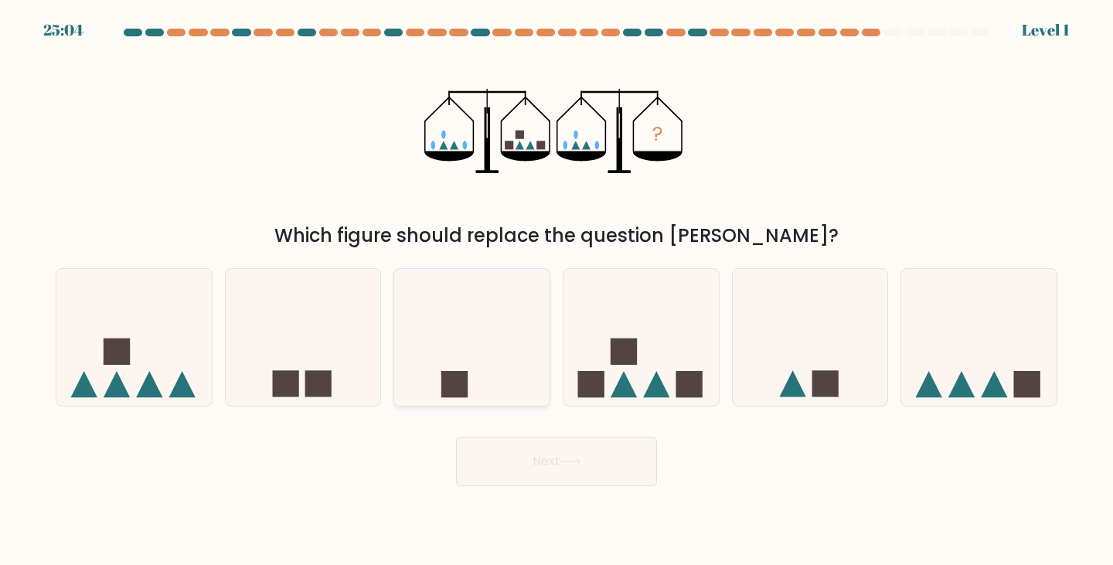
click at [493, 358] on icon at bounding box center [471, 337] width 155 height 128
click at [556, 291] on input "c." at bounding box center [556, 287] width 1 height 8
radio input "true"
click at [597, 462] on button "Next" at bounding box center [556, 461] width 201 height 49
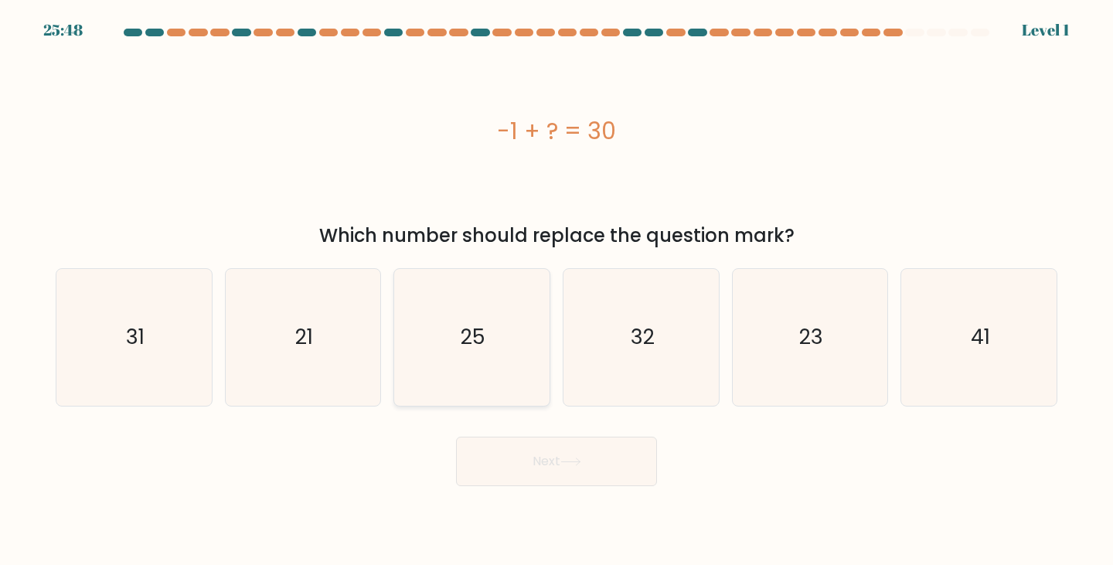
click at [543, 395] on div "25" at bounding box center [471, 337] width 157 height 138
click at [556, 291] on input "c. 25" at bounding box center [556, 287] width 1 height 8
radio input "true"
drag, startPoint x: 593, startPoint y: 486, endPoint x: 578, endPoint y: 465, distance: 26.2
click at [593, 487] on body "26:32 Level 1" at bounding box center [556, 282] width 1113 height 565
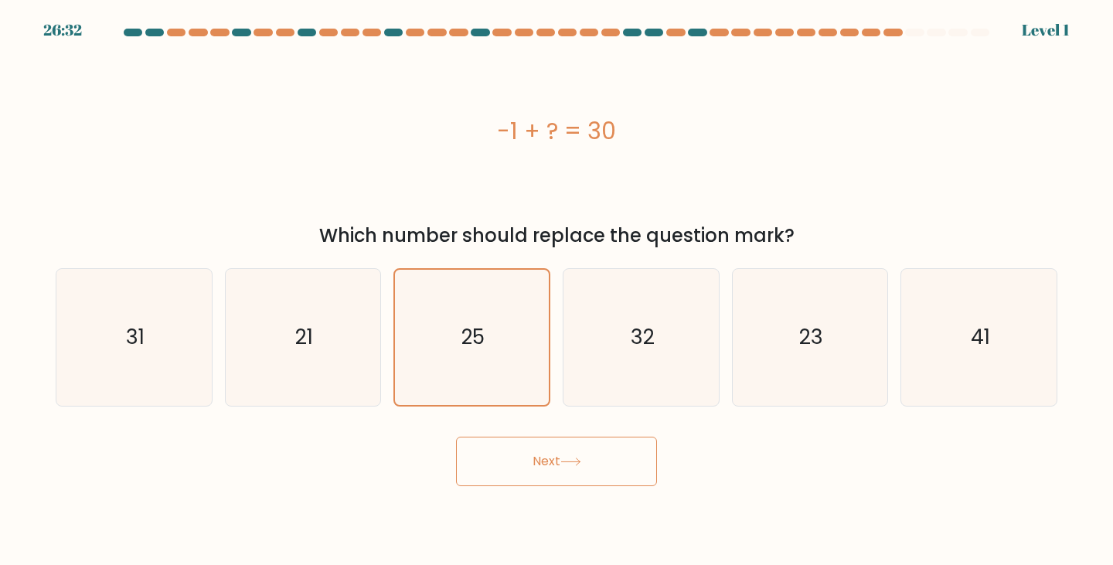
click at [577, 463] on icon at bounding box center [570, 462] width 21 height 9
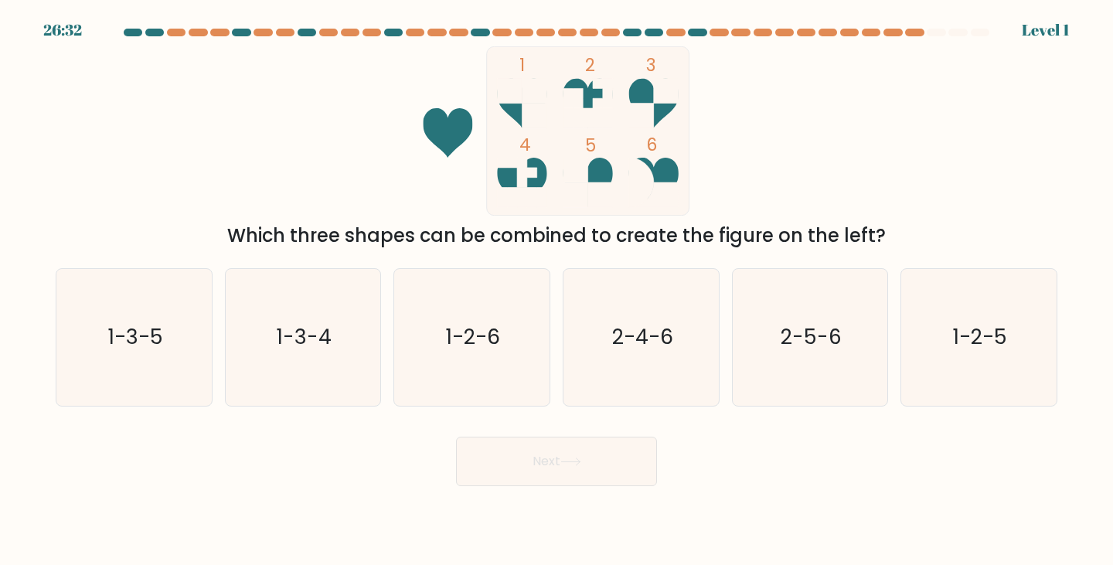
click at [503, 353] on icon "1-2-6" at bounding box center [471, 337] width 137 height 137
click at [556, 291] on input "c. 1-2-6" at bounding box center [556, 287] width 1 height 8
radio input "true"
click at [550, 437] on button "Next" at bounding box center [556, 461] width 201 height 49
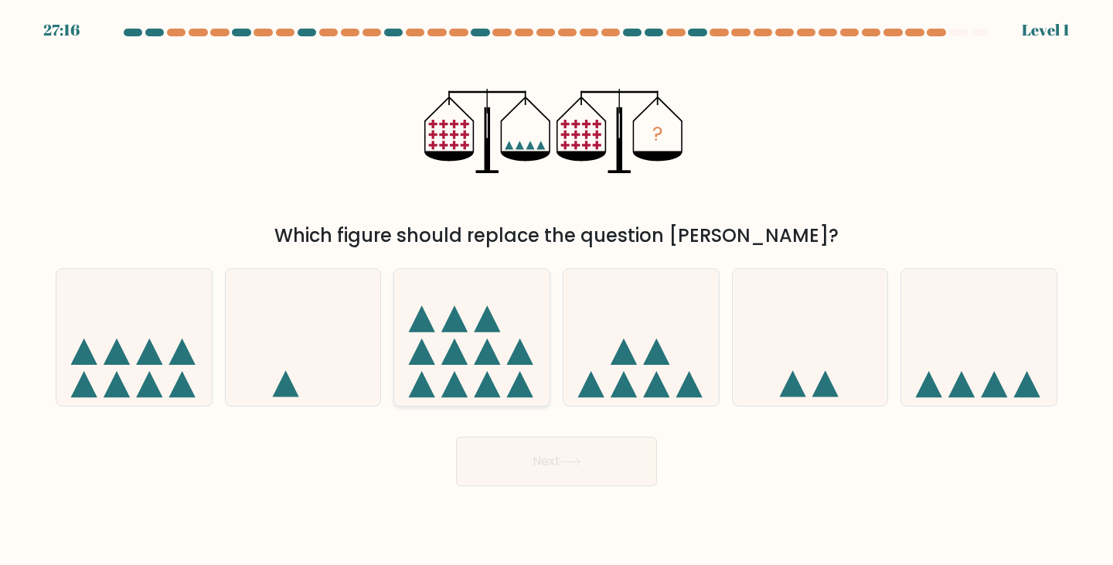
click at [502, 356] on icon at bounding box center [471, 337] width 155 height 128
click at [556, 291] on input "c." at bounding box center [556, 287] width 1 height 8
radio input "true"
click at [567, 465] on icon at bounding box center [570, 462] width 21 height 9
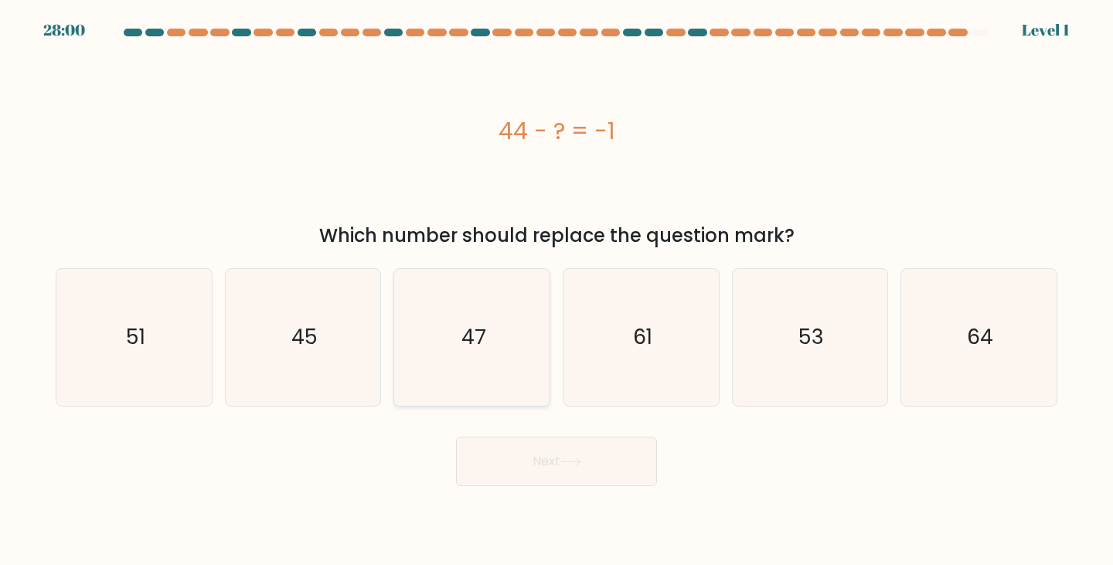
click at [466, 331] on text "47" at bounding box center [473, 337] width 24 height 29
click at [556, 291] on input "c. 47" at bounding box center [556, 287] width 1 height 8
radio input "true"
click at [567, 474] on button "Next" at bounding box center [556, 461] width 201 height 49
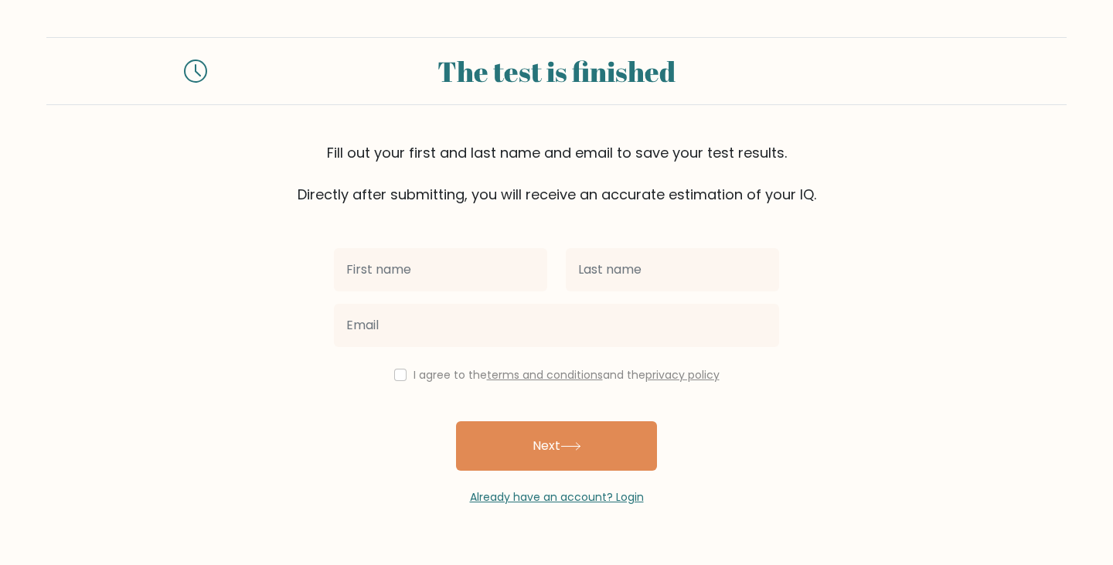
click at [679, 454] on div "I agree to the terms and conditions and the privacy policy Next Already have an…" at bounding box center [557, 355] width 464 height 301
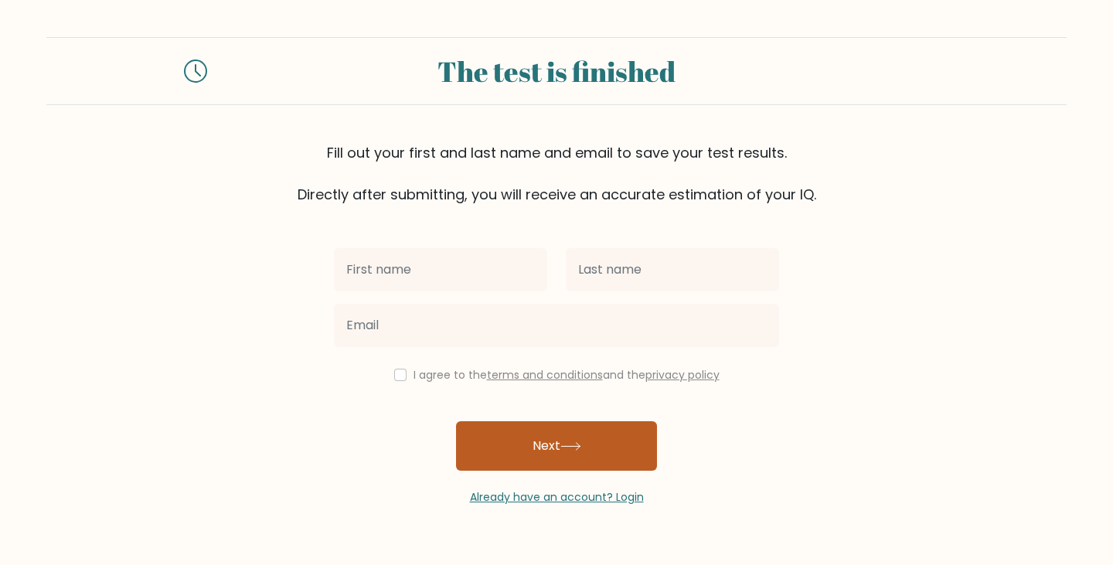
click at [556, 444] on button "Next" at bounding box center [556, 445] width 201 height 49
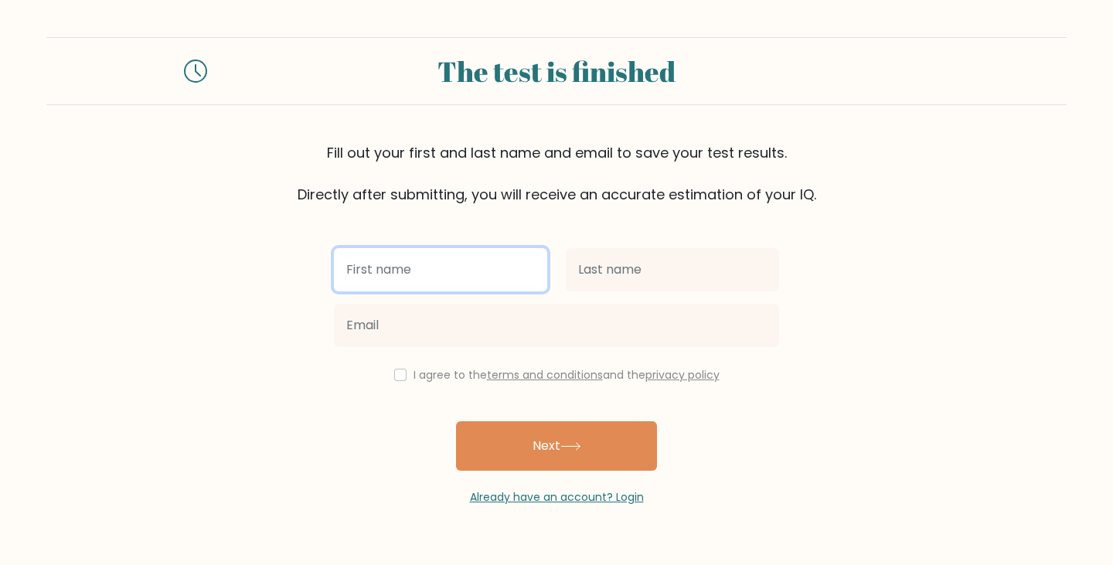
click at [444, 260] on input "text" at bounding box center [440, 269] width 213 height 43
type input "[PERSON_NAME]"
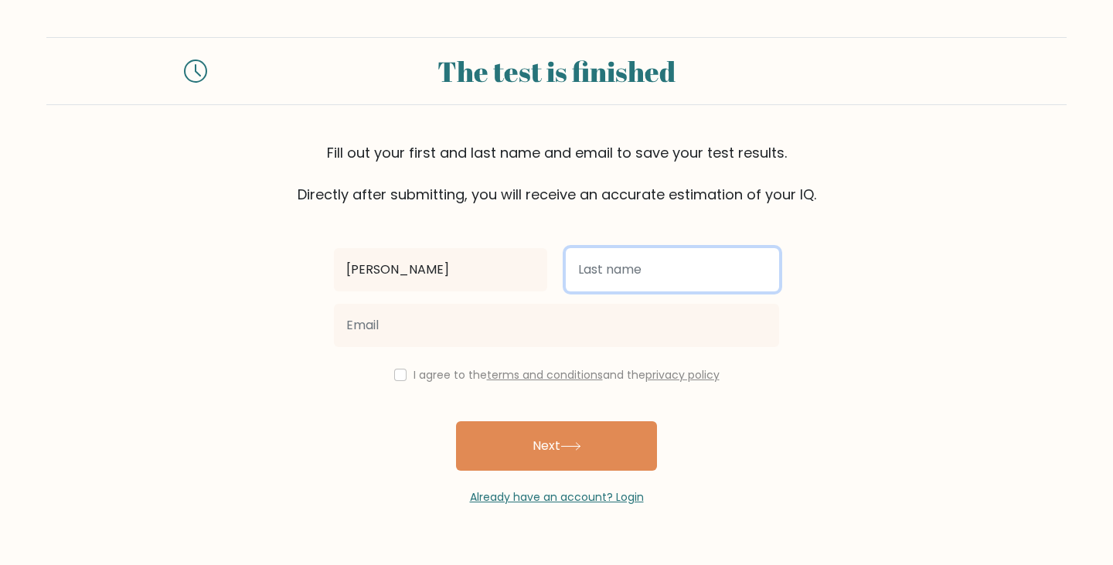
click at [655, 277] on input "text" at bounding box center [672, 269] width 213 height 43
type input "[PERSON_NAME]"
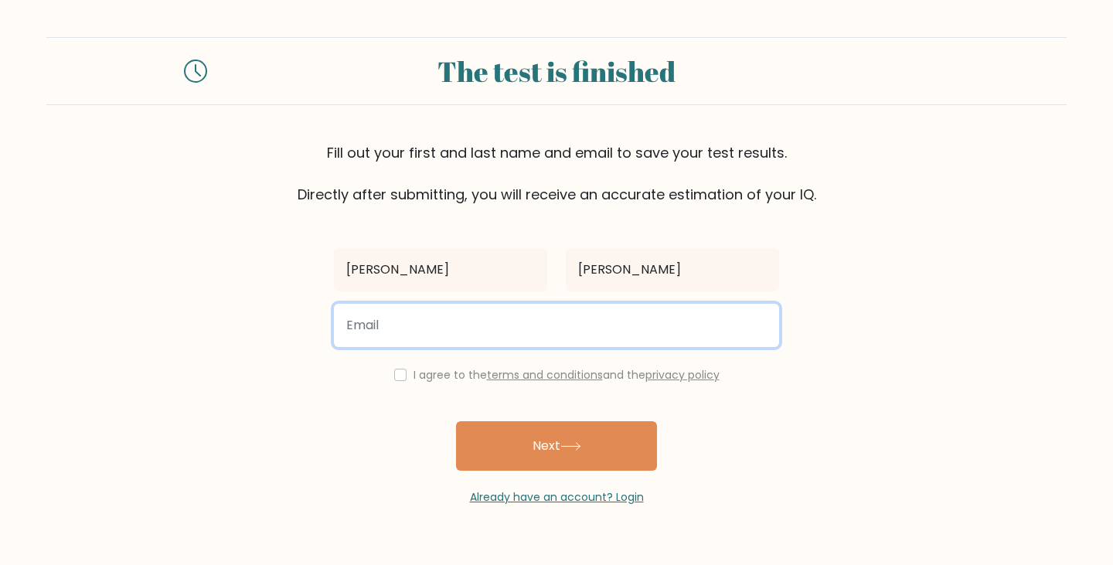
click at [556, 337] on input "email" at bounding box center [556, 325] width 445 height 43
type input "andrewstyler10101@gmail.com"
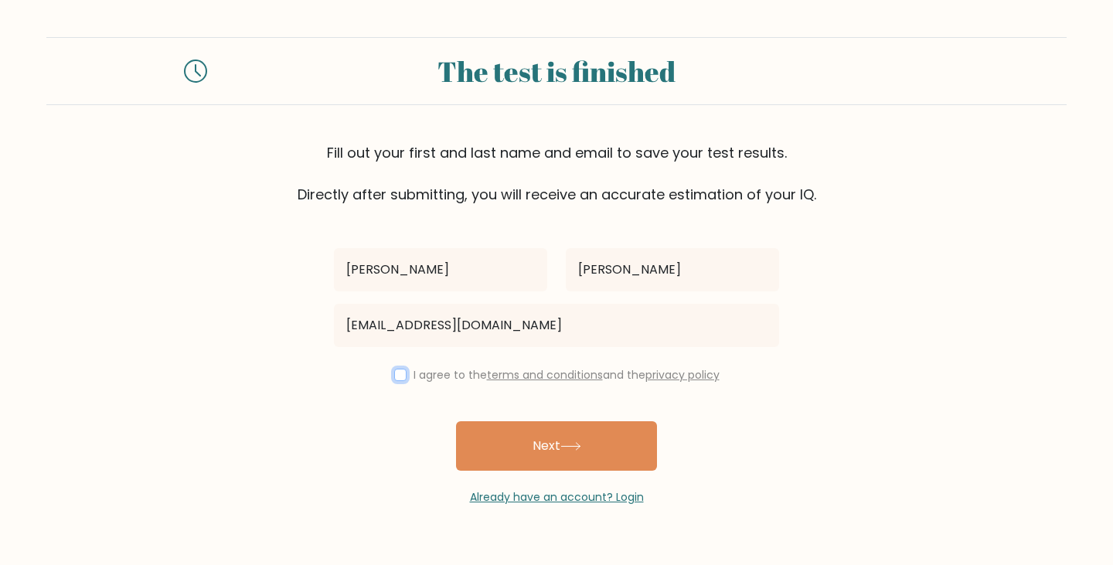
click at [394, 375] on input "checkbox" at bounding box center [400, 375] width 12 height 12
checkbox input "true"
click at [567, 474] on div "Already have an account? Login" at bounding box center [556, 488] width 445 height 35
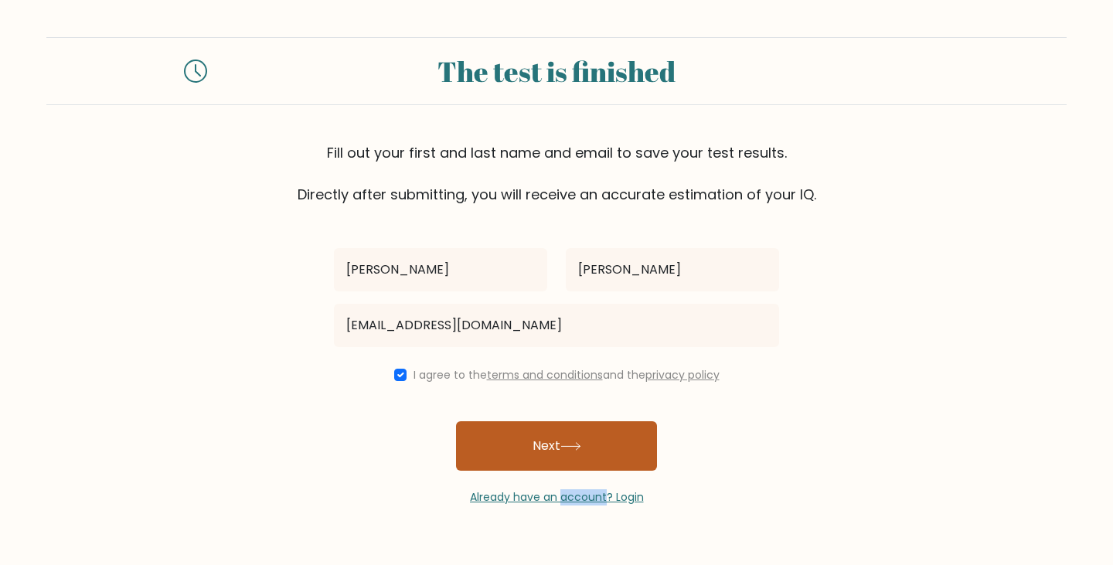
click at [564, 459] on button "Next" at bounding box center [556, 445] width 201 height 49
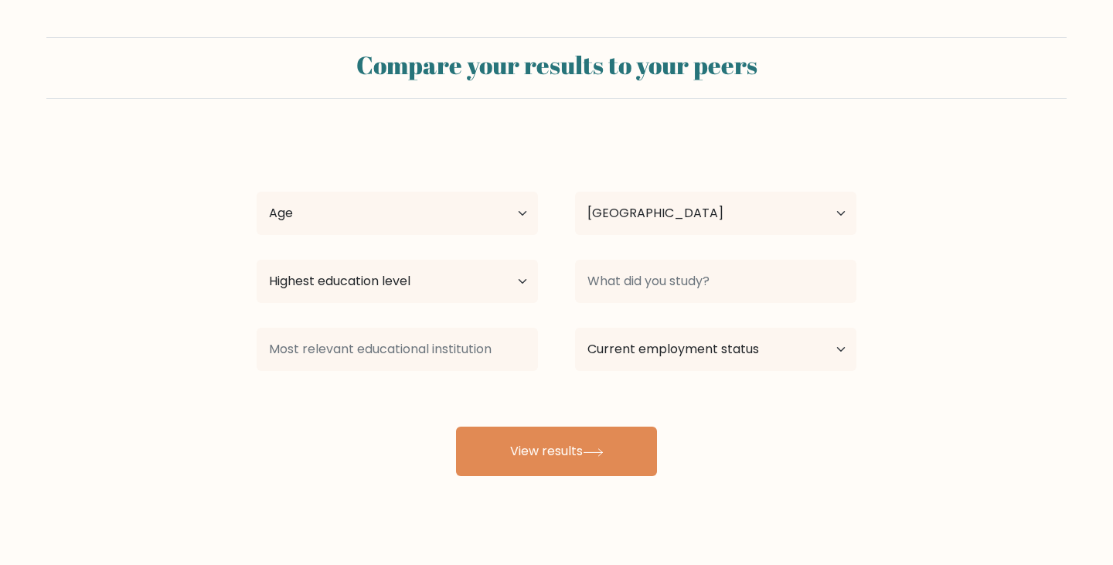
select select "US"
click at [512, 215] on select "Age Under [DEMOGRAPHIC_DATA] [DEMOGRAPHIC_DATA] [DEMOGRAPHIC_DATA] [DEMOGRAPHIC…" at bounding box center [391, 213] width 281 height 43
click at [508, 213] on select "Age Under [DEMOGRAPHIC_DATA] [DEMOGRAPHIC_DATA] [DEMOGRAPHIC_DATA] [DEMOGRAPHIC…" at bounding box center [391, 213] width 281 height 43
drag, startPoint x: 621, startPoint y: 254, endPoint x: 624, endPoint y: 263, distance: 9.8
click at [622, 260] on div at bounding box center [710, 282] width 318 height 56
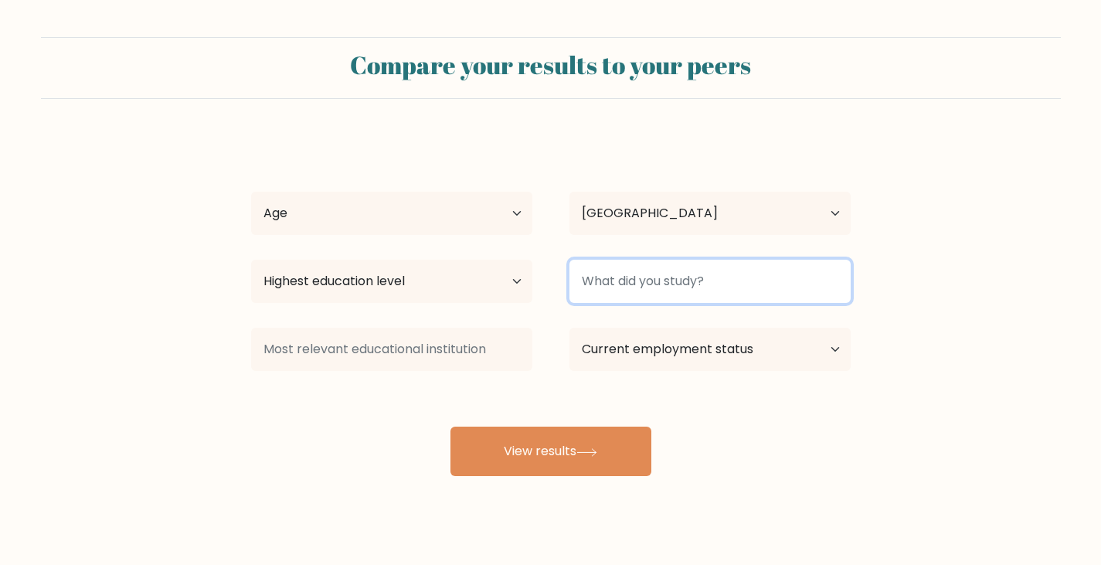
click at [638, 287] on input at bounding box center [710, 281] width 281 height 43
